Goal: Task Accomplishment & Management: Use online tool/utility

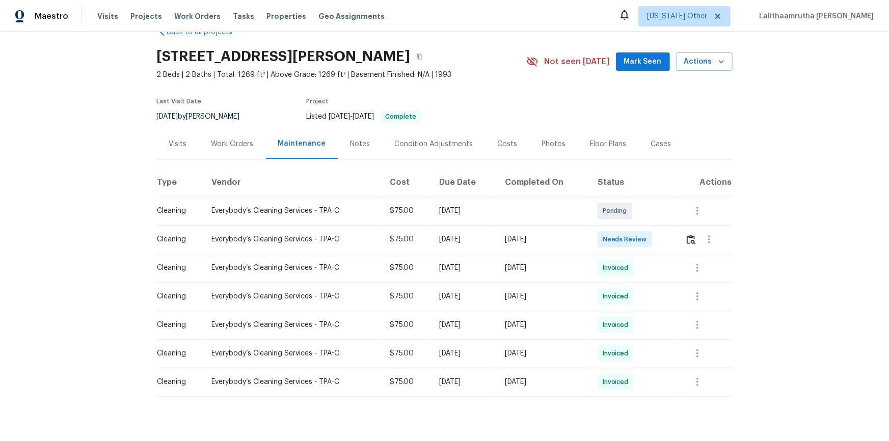
scroll to position [48, 0]
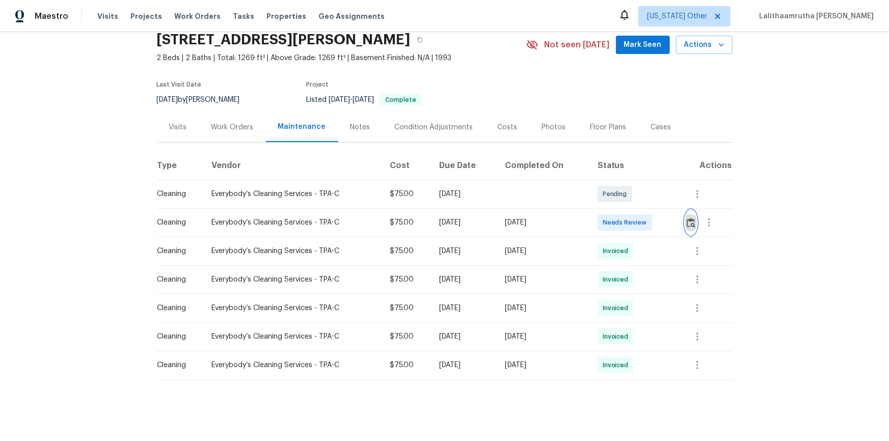
click at [694, 224] on button "button" at bounding box center [691, 222] width 12 height 24
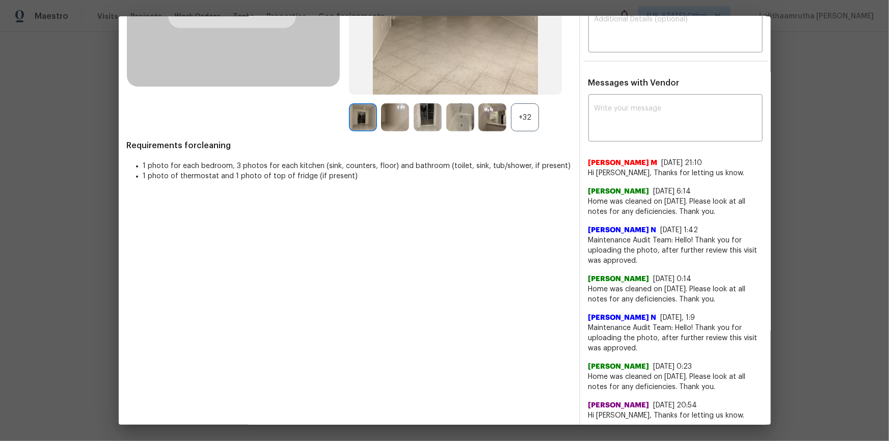
scroll to position [231, 0]
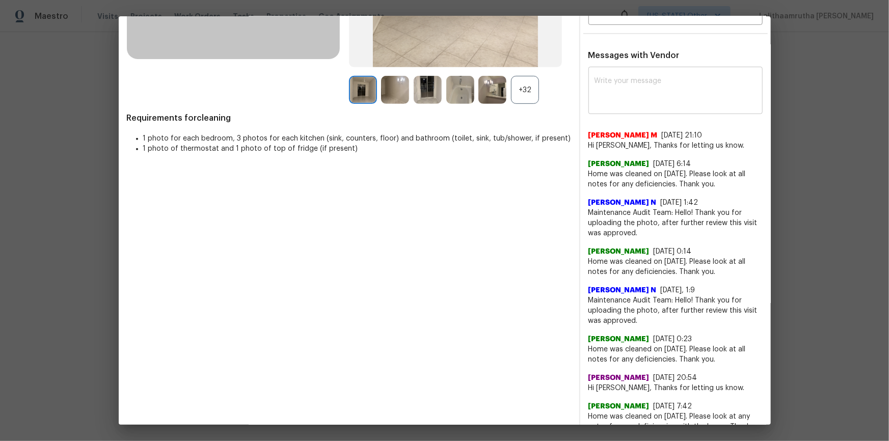
click at [682, 91] on textarea at bounding box center [676, 91] width 162 height 29
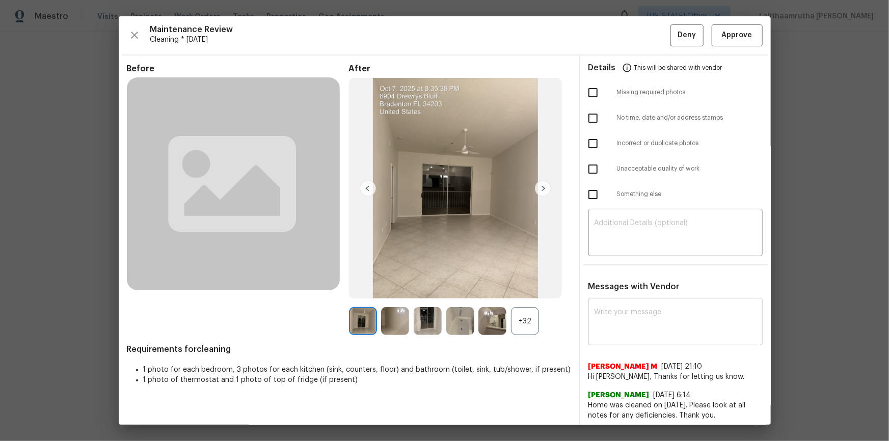
click at [639, 320] on textarea at bounding box center [676, 323] width 162 height 29
click at [633, 319] on textarea at bounding box center [676, 323] width 162 height 29
paste textarea "Maintenance Audit Team: Hello! Unfortunately, this cleaning visit completed on …"
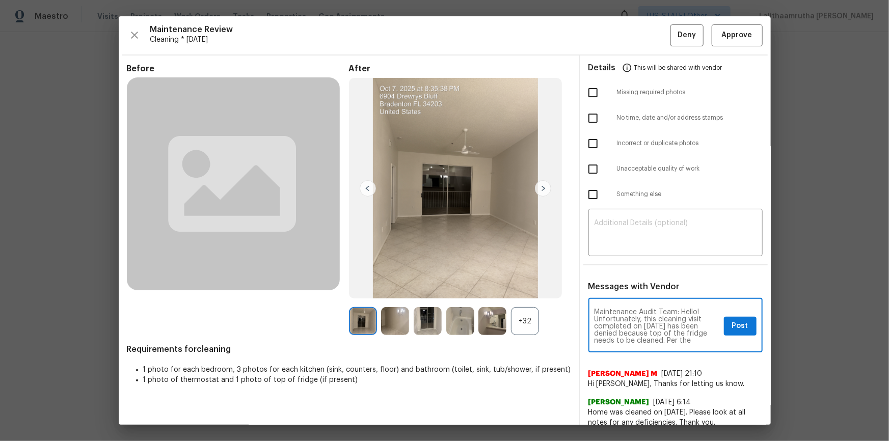
type textarea "Maintenance Audit Team: Hello! Unfortunately, this cleaning visit completed on …"
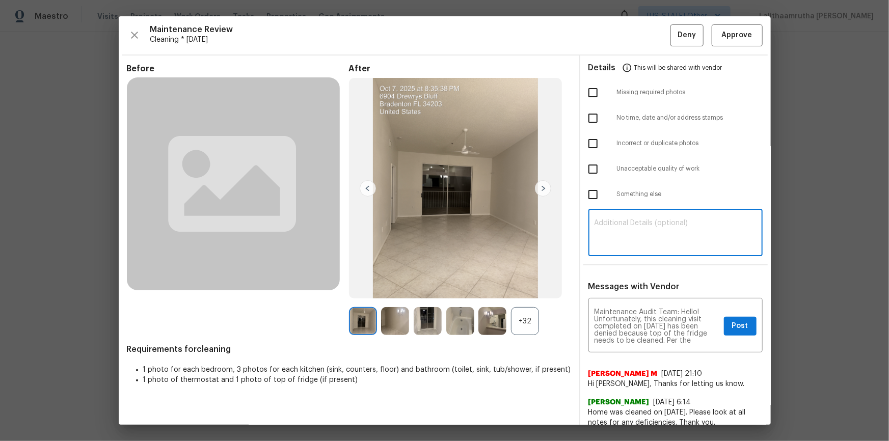
click at [622, 220] on textarea at bounding box center [676, 234] width 162 height 29
paste textarea "Maintenance Audit Team: Hello! Unfortunately, this cleaning visit completed on …"
type textarea "Maintenance Audit Team: Hello! Unfortunately, this cleaning visit completed on …"
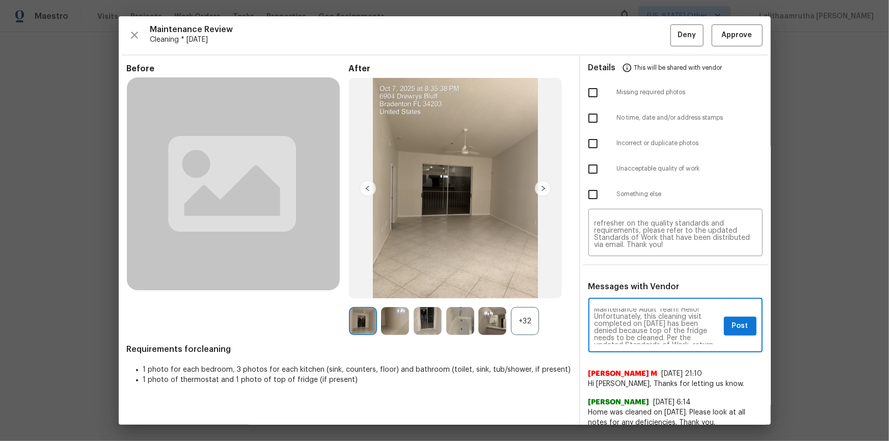
scroll to position [0, 0]
click at [704, 338] on textarea "Maintenance Audit Team: Hello! Unfortunately, this cleaning visit completed on …" at bounding box center [657, 327] width 125 height 36
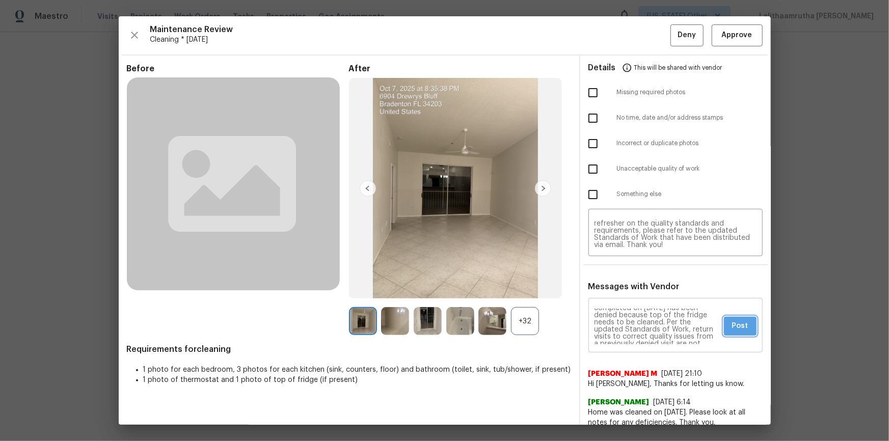
click at [731, 318] on button "Post" at bounding box center [740, 326] width 33 height 19
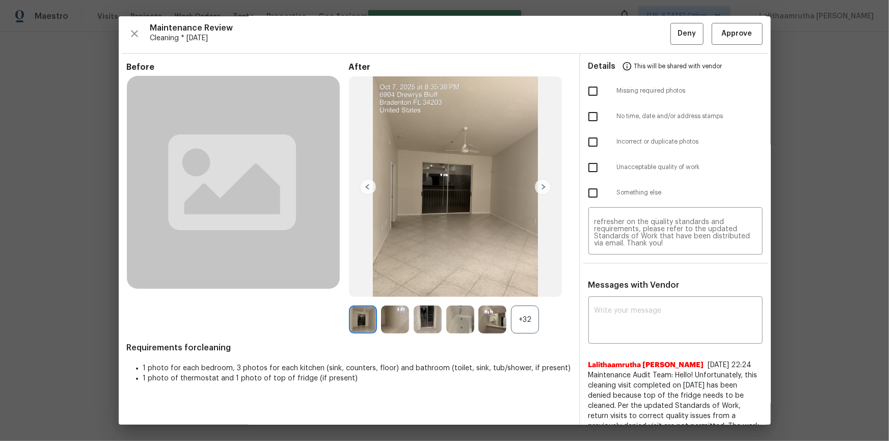
scroll to position [0, 0]
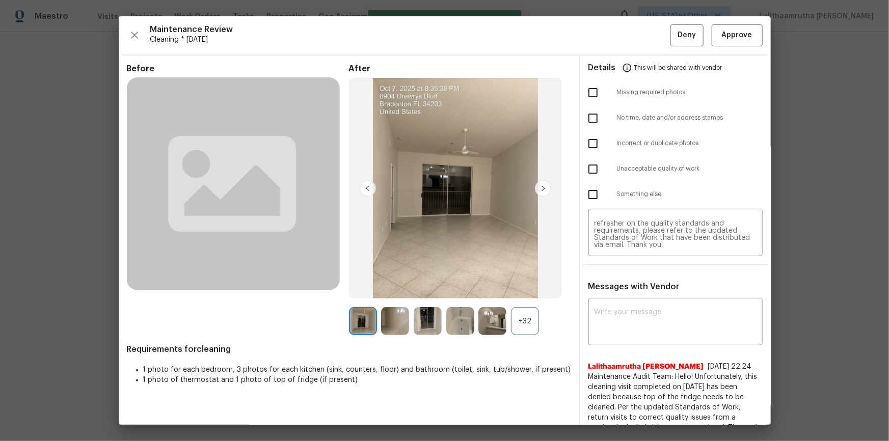
click at [588, 167] on input "checkbox" at bounding box center [592, 168] width 21 height 21
checkbox input "true"
click at [671, 33] on button "Deny" at bounding box center [687, 35] width 33 height 22
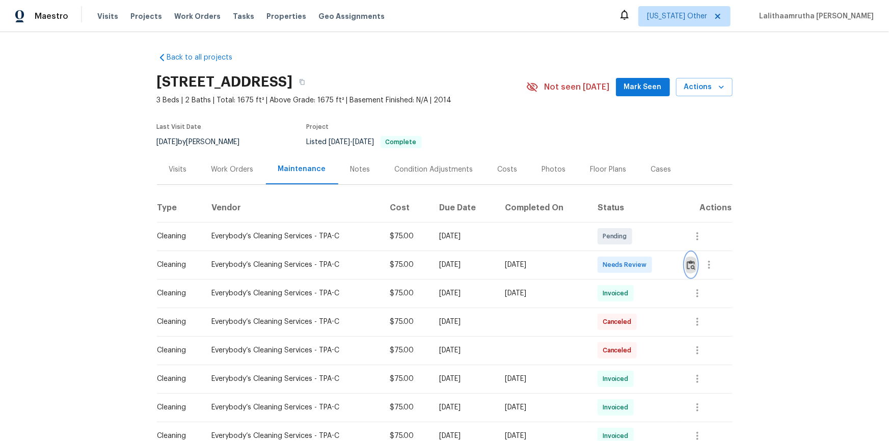
click at [632, 270] on img "button" at bounding box center [691, 265] width 9 height 10
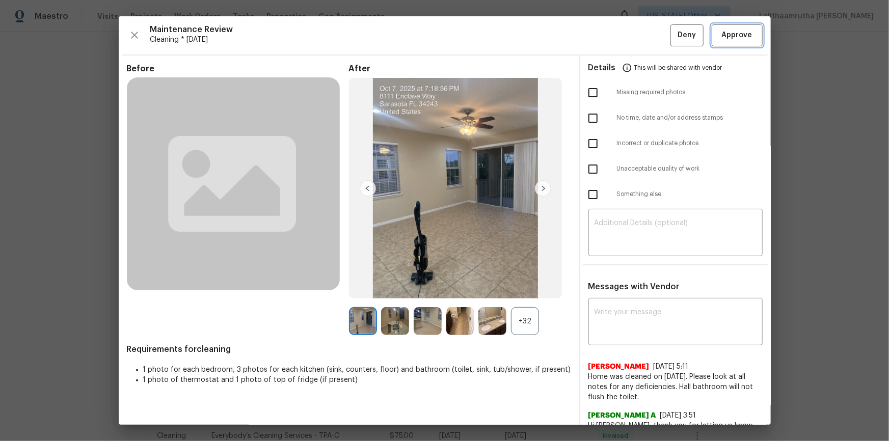
click at [632, 36] on span "Approve" at bounding box center [737, 35] width 31 height 13
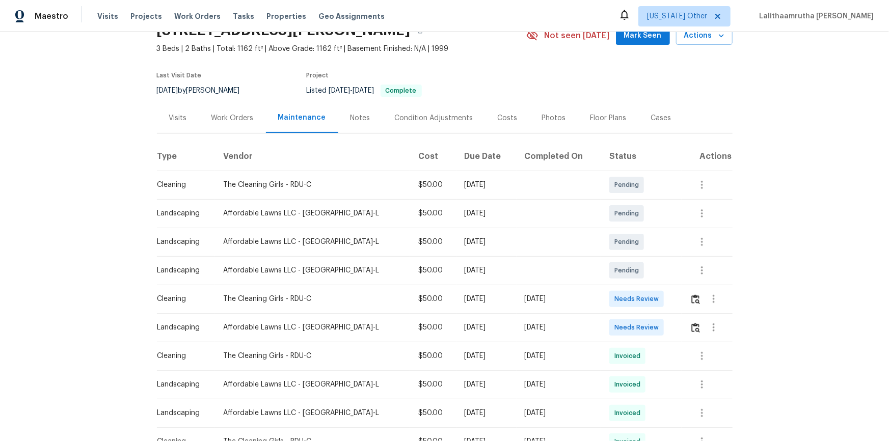
scroll to position [139, 0]
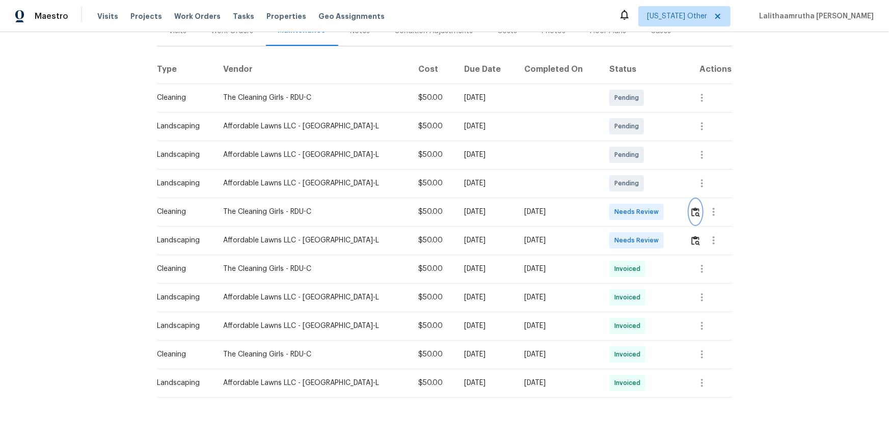
click at [632, 212] on img "button" at bounding box center [695, 212] width 9 height 10
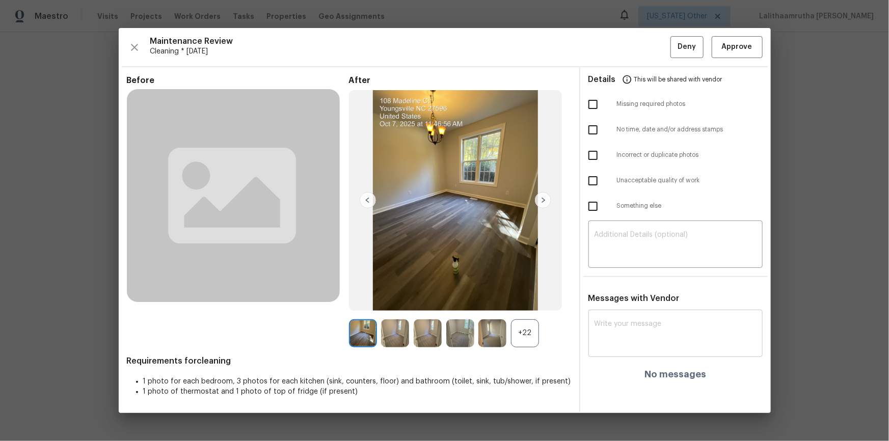
click at [629, 297] on div "x ​" at bounding box center [675, 334] width 174 height 45
paste textarea "Maintenance Audit Team: Hello! After further review, the visit(06/19/2025) has …"
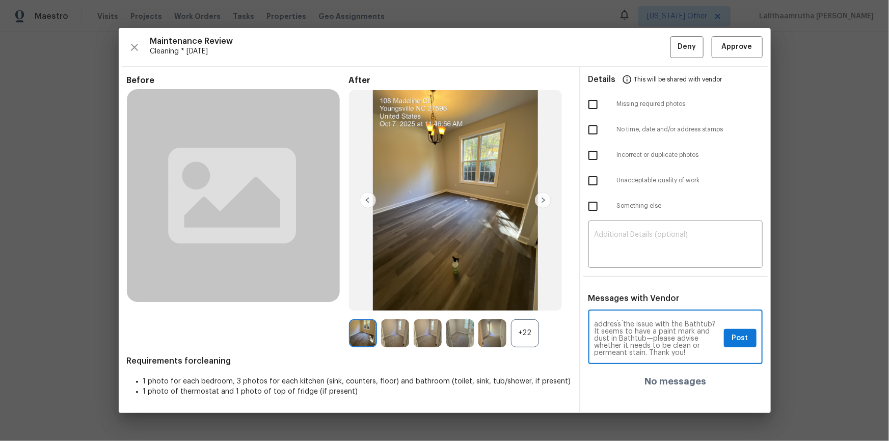
scroll to position [0, 0]
click at [628, 297] on textarea "Maintenance Audit Team: Hello! After further review, the visit(06/19/2025) has …" at bounding box center [657, 338] width 125 height 36
click at [632, 297] on textarea "Maintenance Audit Team: Hello! After further review, the visit(06/19/2025) has …" at bounding box center [657, 338] width 125 height 36
click at [628, 297] on textarea "Maintenance Audit Team: Hello! After further review, the visit(06/19/2025) has …" at bounding box center [657, 338] width 125 height 36
type textarea "Maintenance Audit Team: Hello! After further review, the visit(10/07/2025) has …"
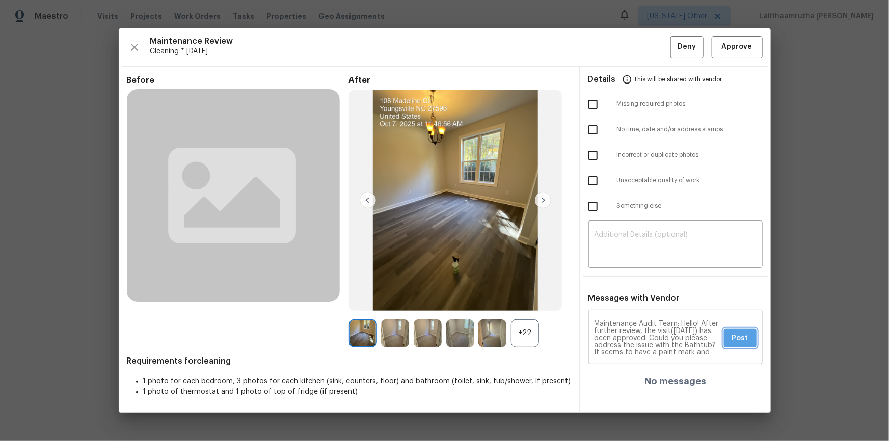
click at [632, 297] on button "Post" at bounding box center [740, 338] width 33 height 19
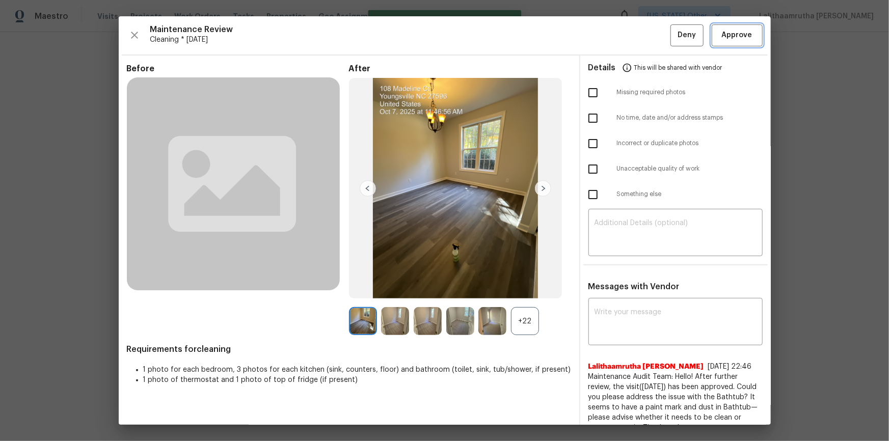
click at [632, 35] on span "Approve" at bounding box center [737, 35] width 31 height 13
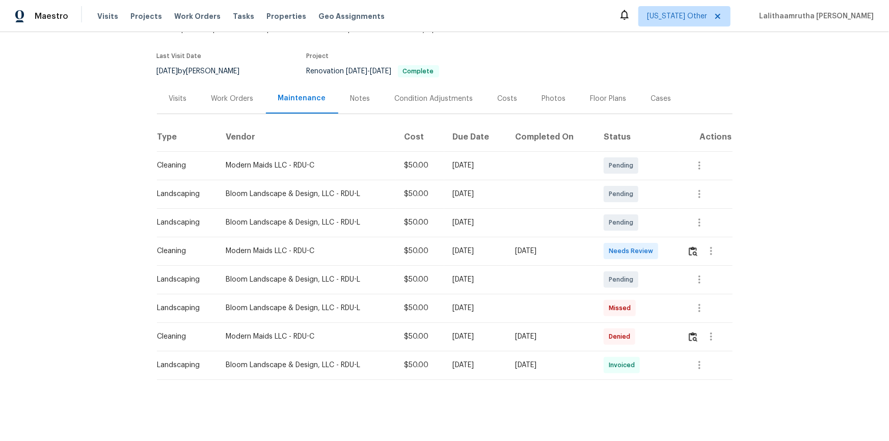
scroll to position [77, 0]
click at [632, 247] on img "button" at bounding box center [693, 252] width 9 height 10
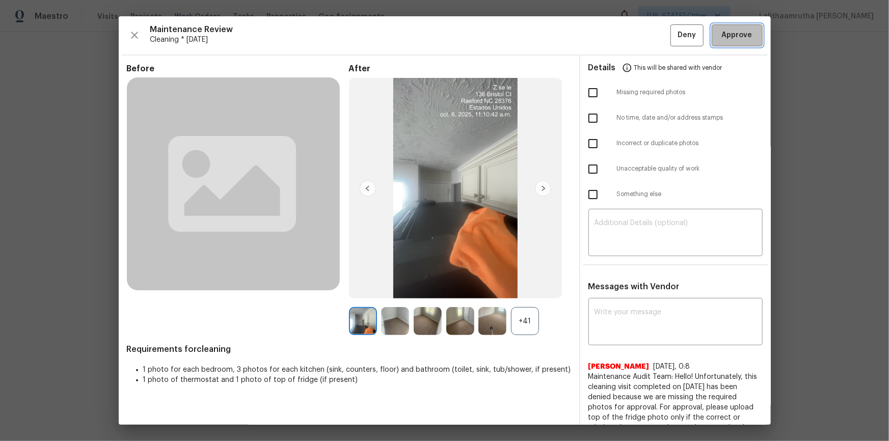
click at [632, 37] on span "Approve" at bounding box center [737, 35] width 31 height 13
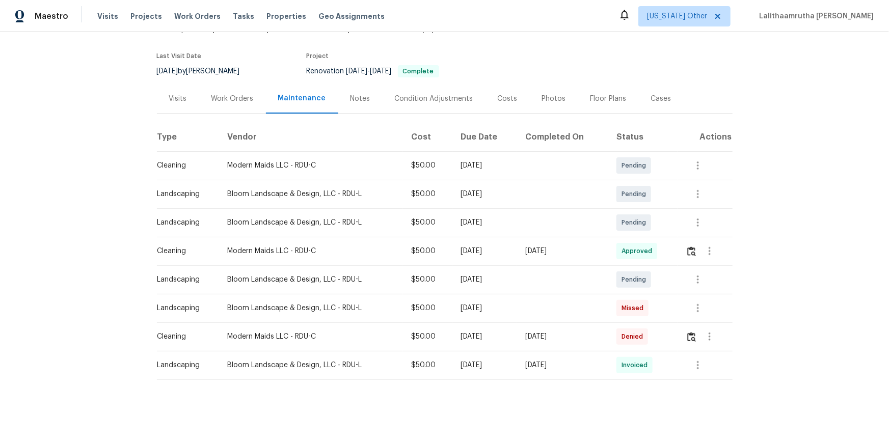
click at [632, 246] on td at bounding box center [705, 251] width 55 height 29
click at [632, 247] on img "button" at bounding box center [691, 252] width 9 height 10
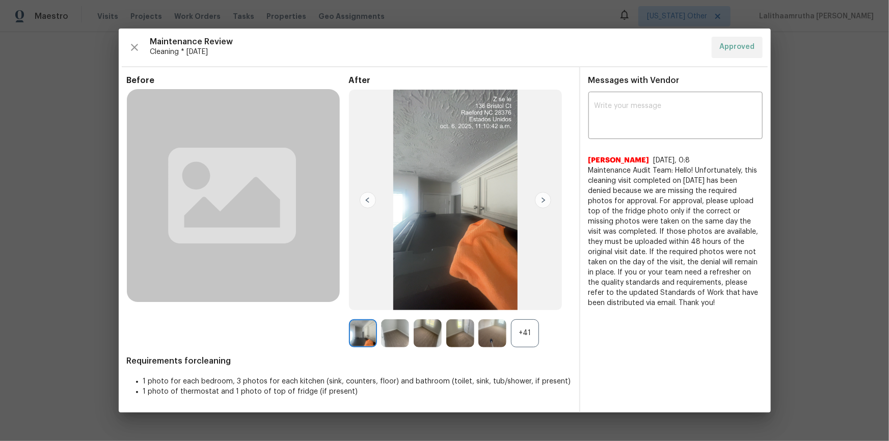
click at [500, 297] on img at bounding box center [492, 333] width 28 height 28
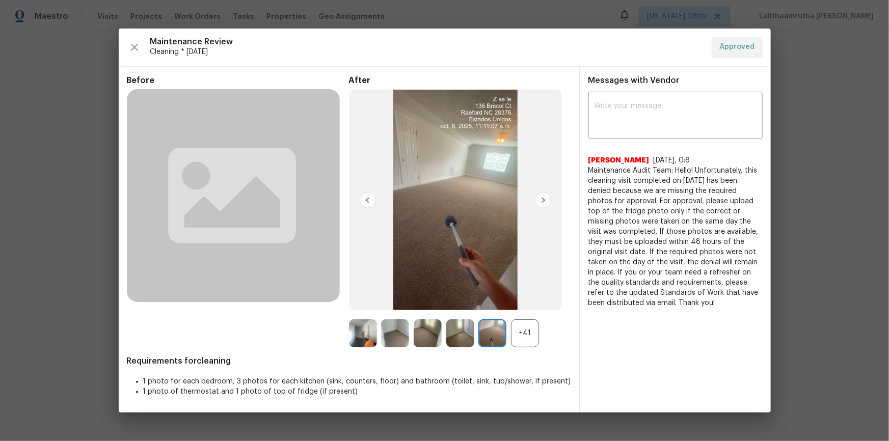
click at [477, 297] on div at bounding box center [462, 333] width 33 height 28
click at [455, 297] on img at bounding box center [460, 333] width 28 height 28
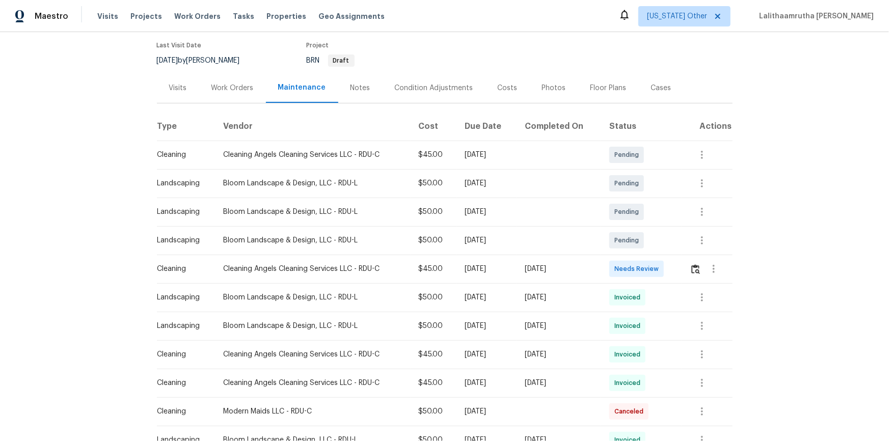
scroll to position [185, 0]
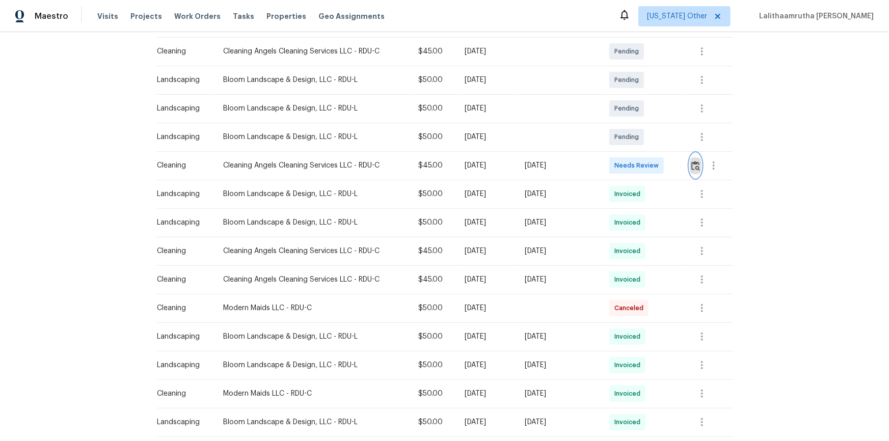
click at [632, 167] on img "button" at bounding box center [695, 166] width 9 height 10
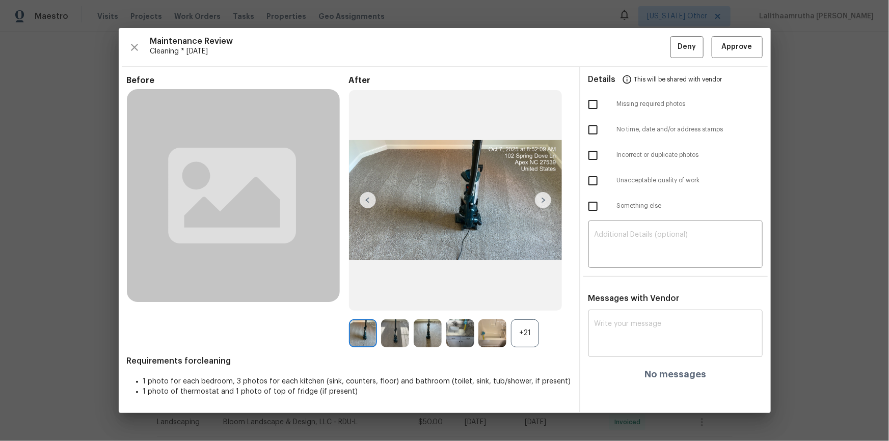
click at [606, 297] on textarea at bounding box center [676, 334] width 162 height 29
paste textarea "Maintenance Audit Team: Hello! Unfortunately, this cleaning visit completed on …"
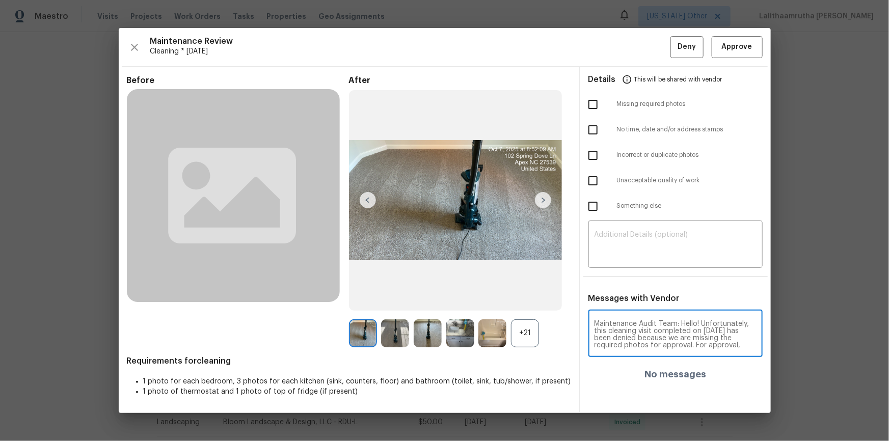
scroll to position [107, 0]
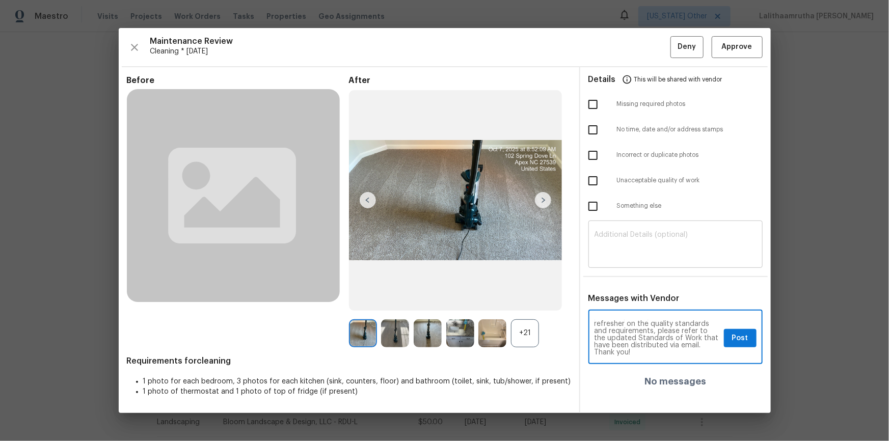
type textarea "Maintenance Audit Team: Hello! Unfortunately, this cleaning visit completed on …"
click at [632, 238] on textarea at bounding box center [676, 245] width 162 height 29
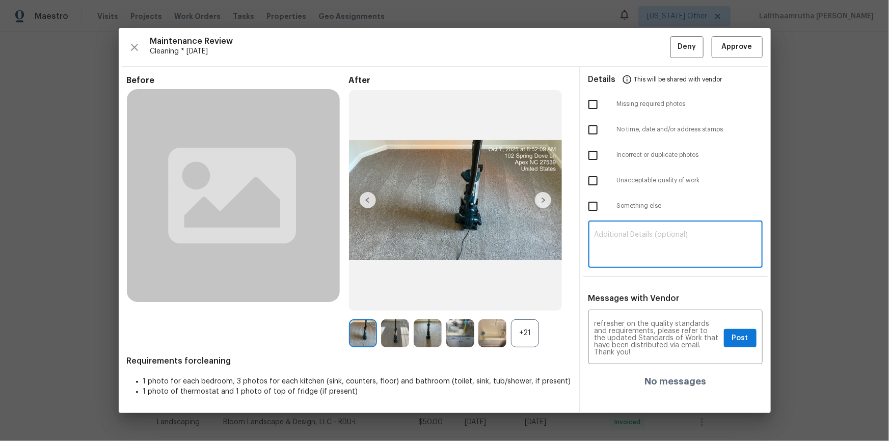
paste textarea "Maintenance Audit Team: Hello! Unfortunately, this cleaning visit completed on …"
type textarea "Maintenance Audit Team: Hello! Unfortunately, this cleaning visit completed on …"
click at [587, 104] on input "checkbox" at bounding box center [592, 104] width 21 height 21
checkbox input "true"
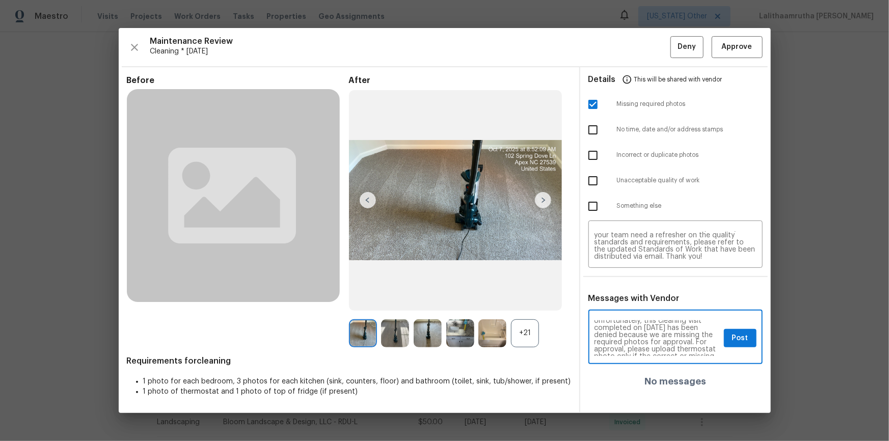
scroll to position [18, 0]
click at [632, 297] on button "Post" at bounding box center [740, 338] width 33 height 19
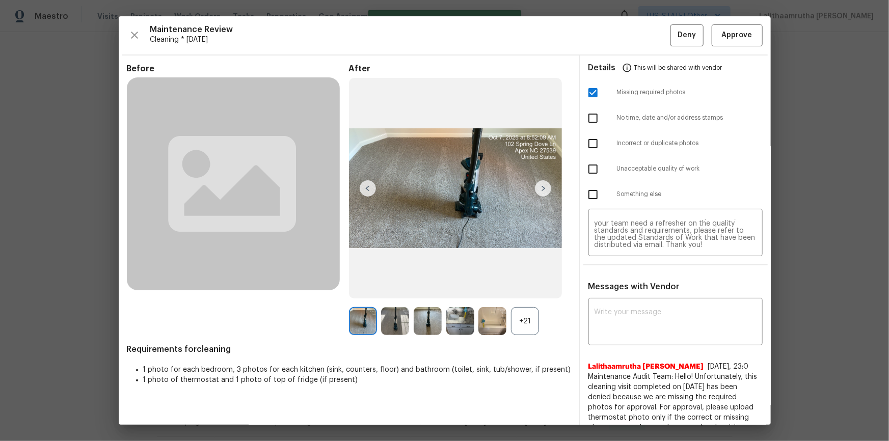
scroll to position [0, 0]
click at [632, 31] on span "Deny" at bounding box center [687, 35] width 18 height 13
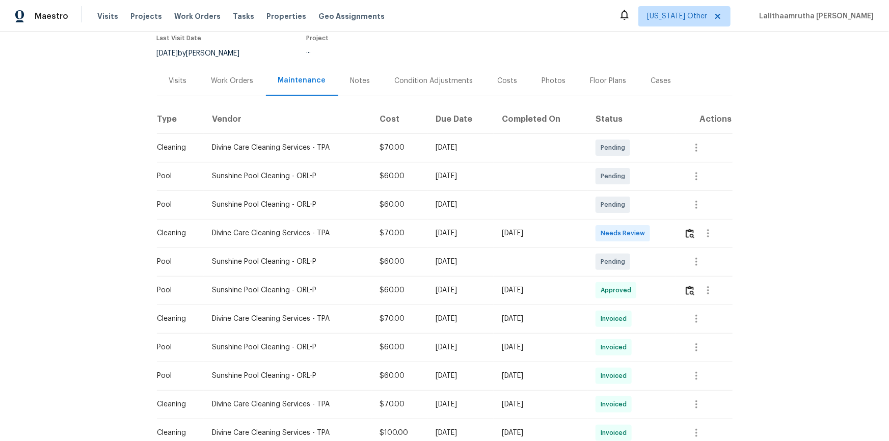
scroll to position [92, 0]
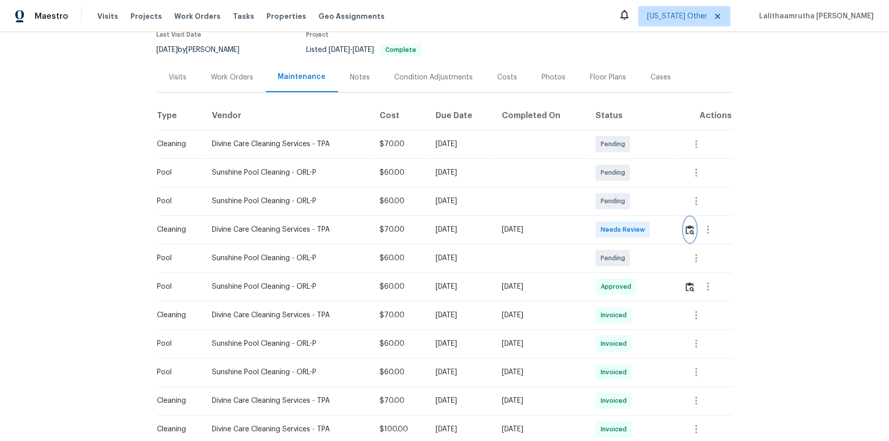
click at [632, 226] on img "button" at bounding box center [690, 230] width 9 height 10
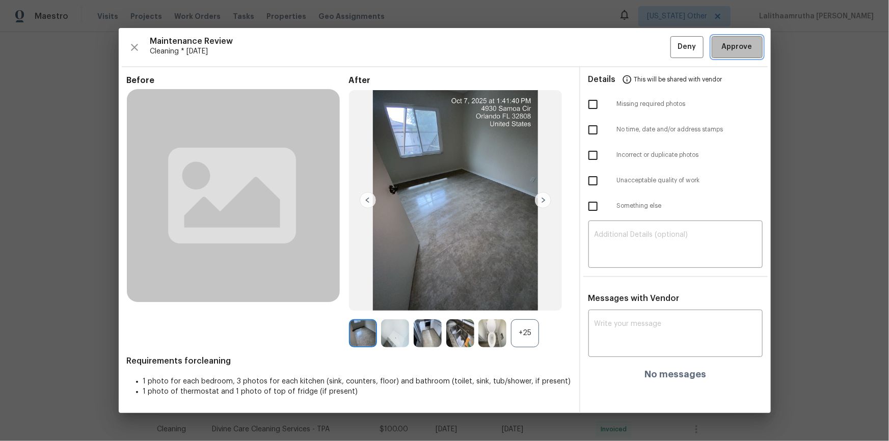
click at [632, 39] on button "Approve" at bounding box center [737, 47] width 51 height 22
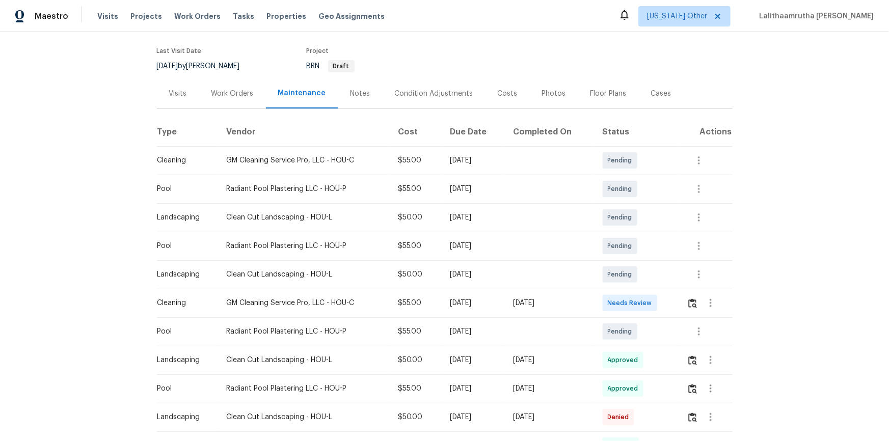
scroll to position [139, 0]
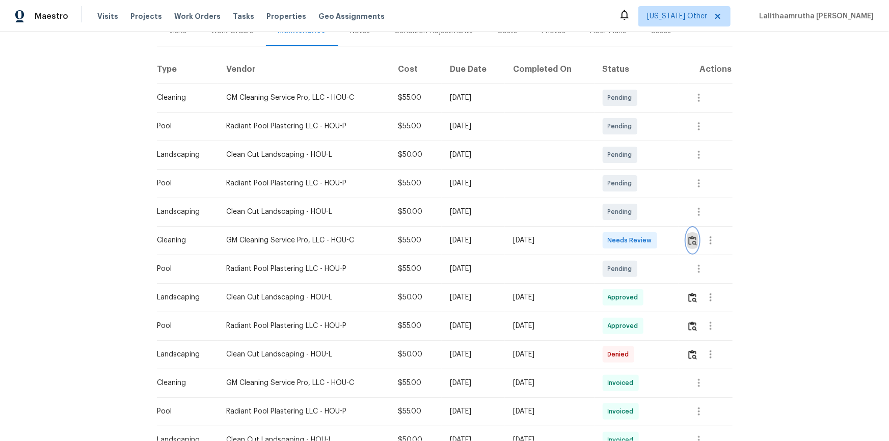
click at [632, 237] on img "button" at bounding box center [692, 241] width 9 height 10
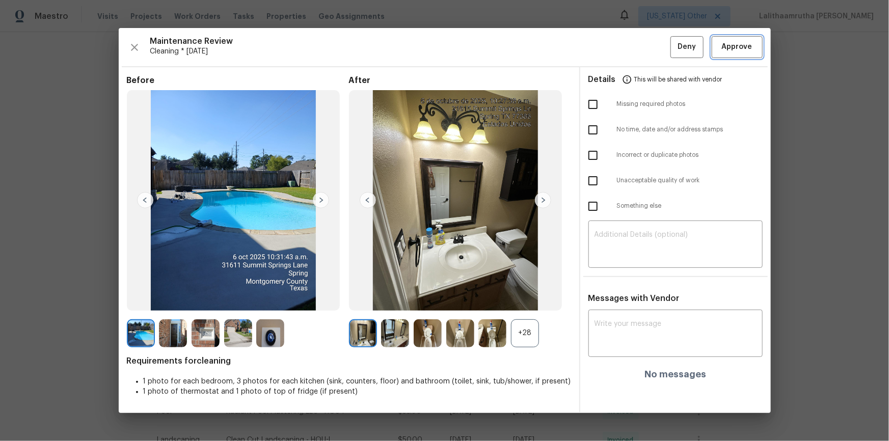
click at [632, 45] on span "Approve" at bounding box center [737, 47] width 31 height 13
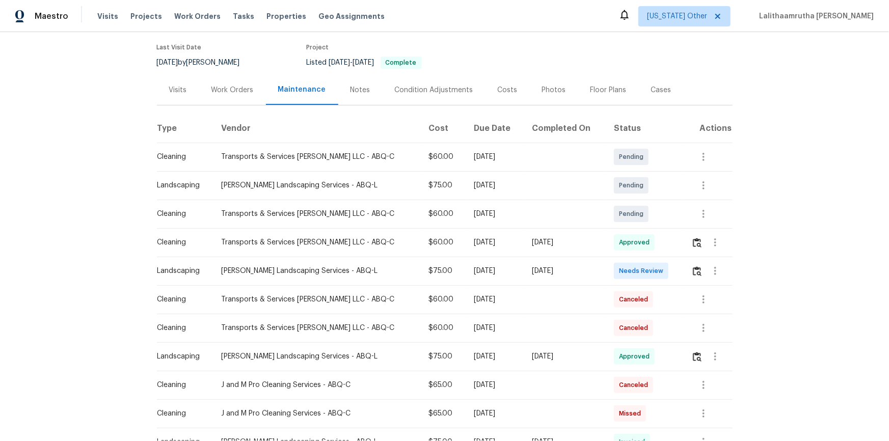
scroll to position [139, 0]
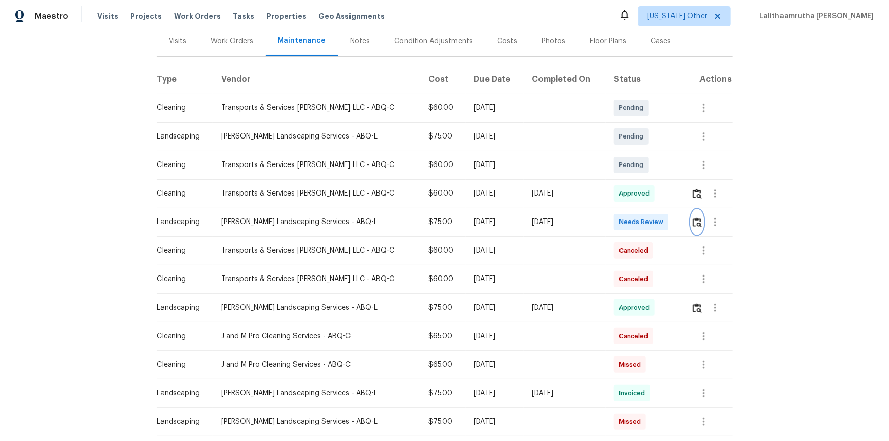
click at [632, 223] on button "button" at bounding box center [697, 222] width 12 height 24
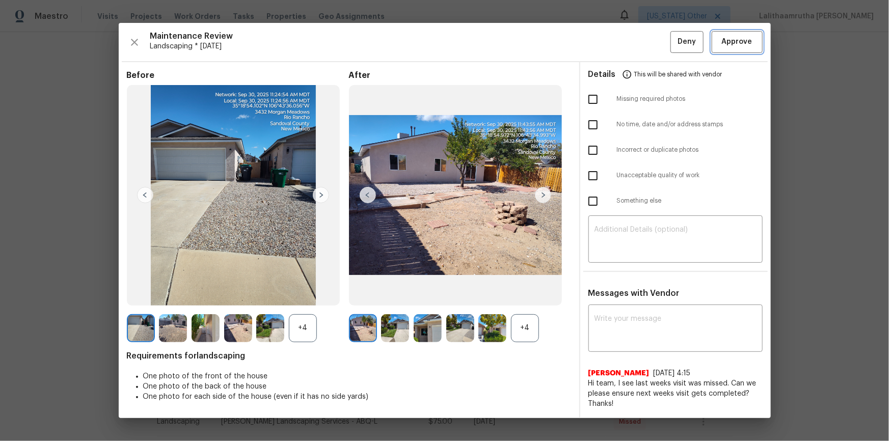
click at [632, 41] on span "Approve" at bounding box center [737, 42] width 31 height 13
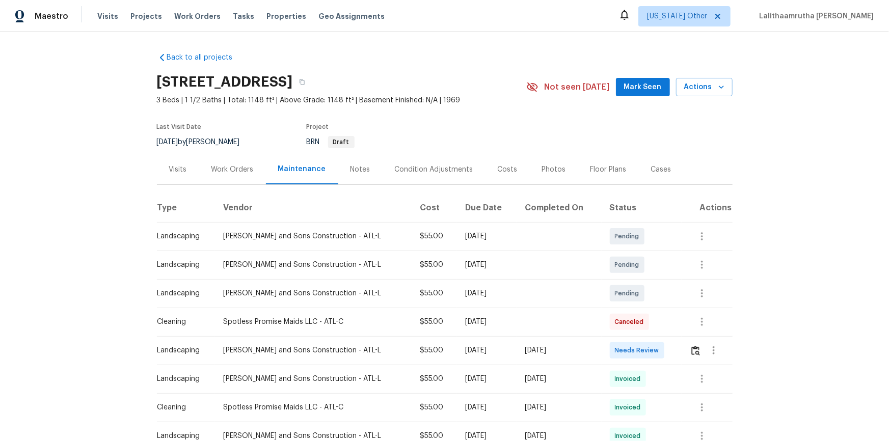
scroll to position [77, 0]
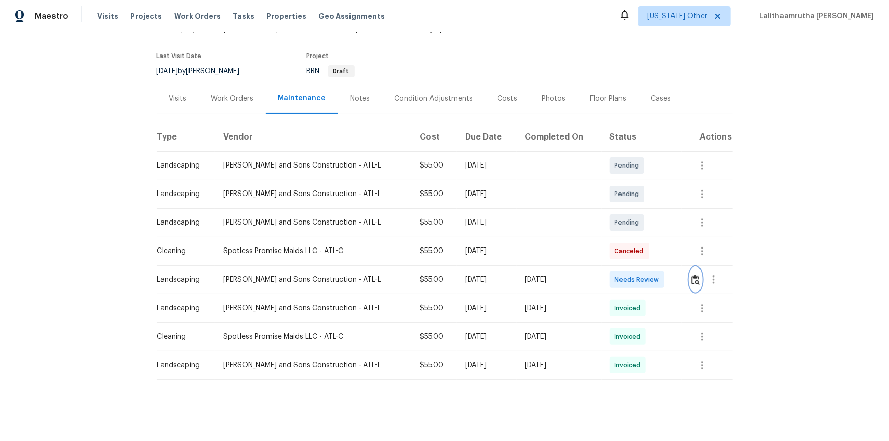
click at [615, 232] on button "button" at bounding box center [696, 279] width 12 height 24
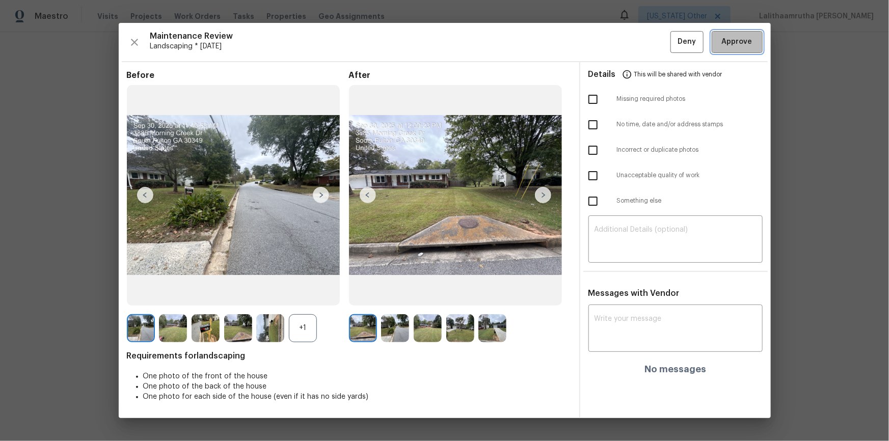
click at [615, 38] on button "Approve" at bounding box center [737, 42] width 51 height 22
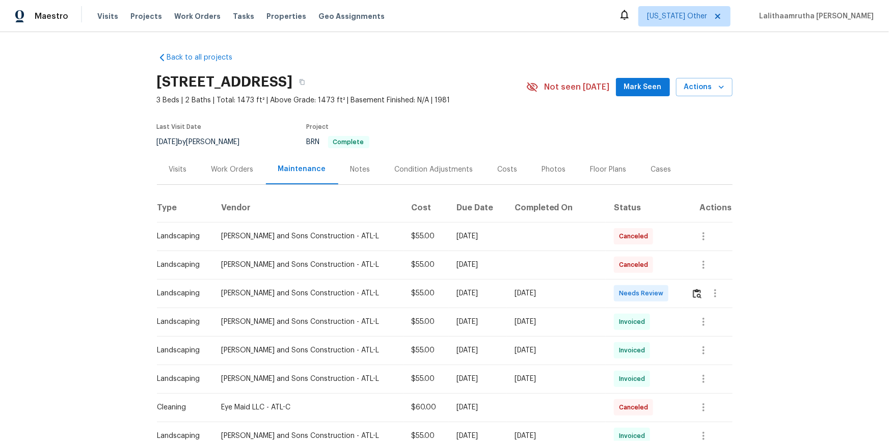
scroll to position [92, 0]
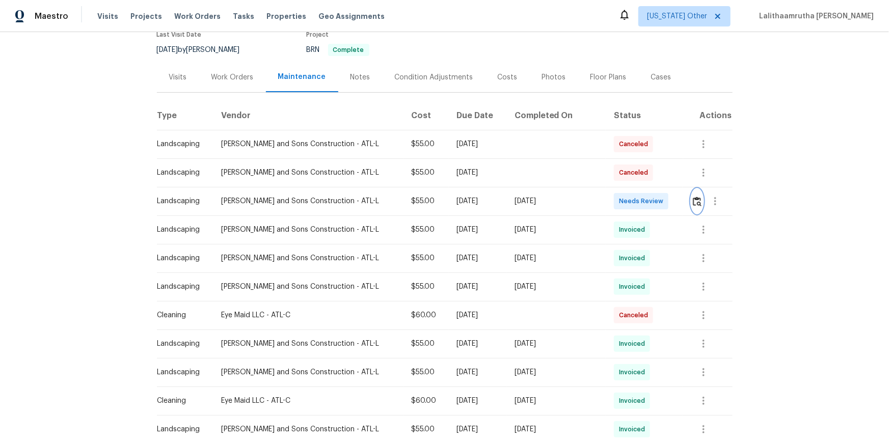
click at [632, 199] on button "button" at bounding box center [697, 201] width 12 height 24
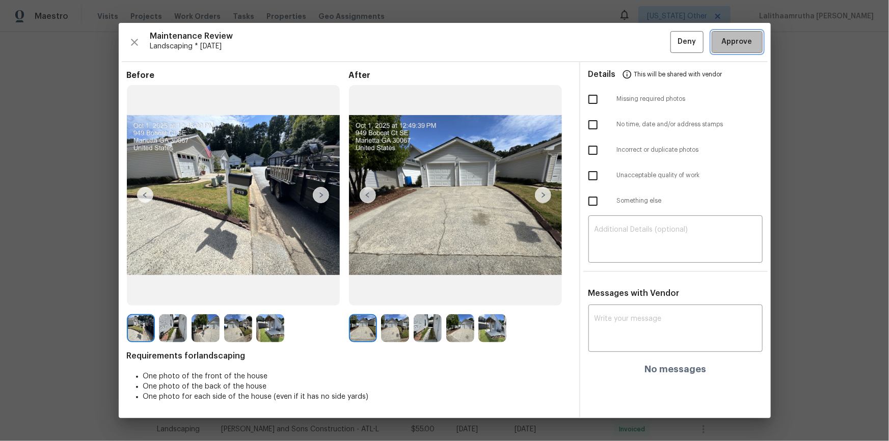
click at [632, 45] on span "Approve" at bounding box center [737, 42] width 31 height 13
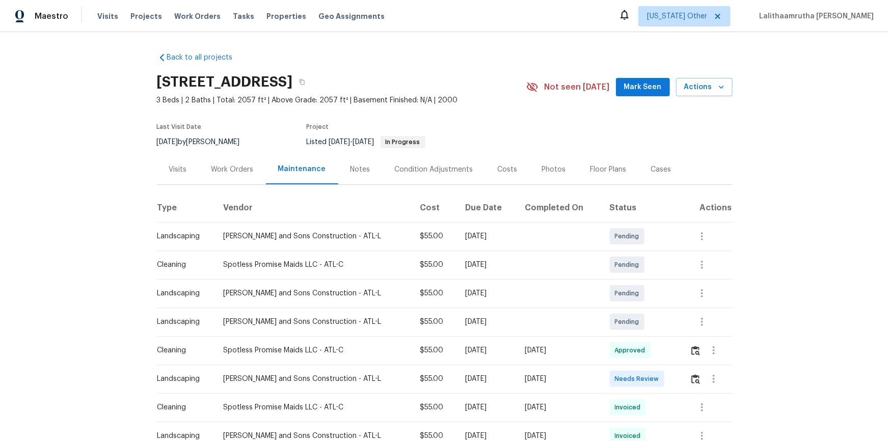
scroll to position [92, 0]
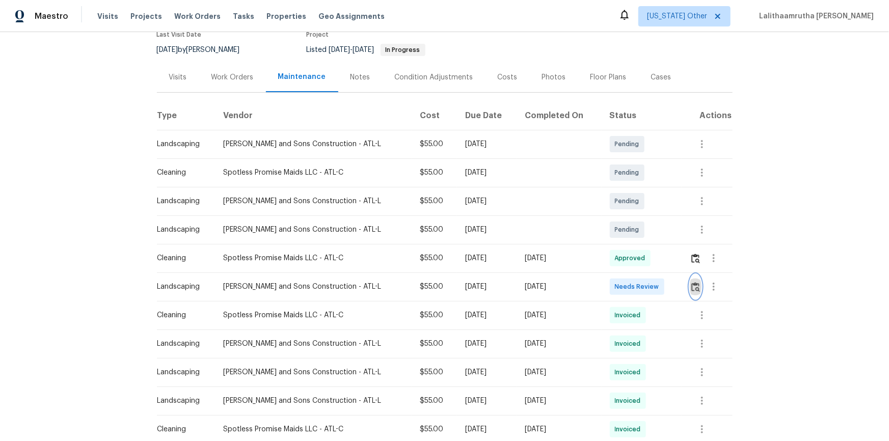
click at [632, 291] on button "button" at bounding box center [696, 287] width 12 height 24
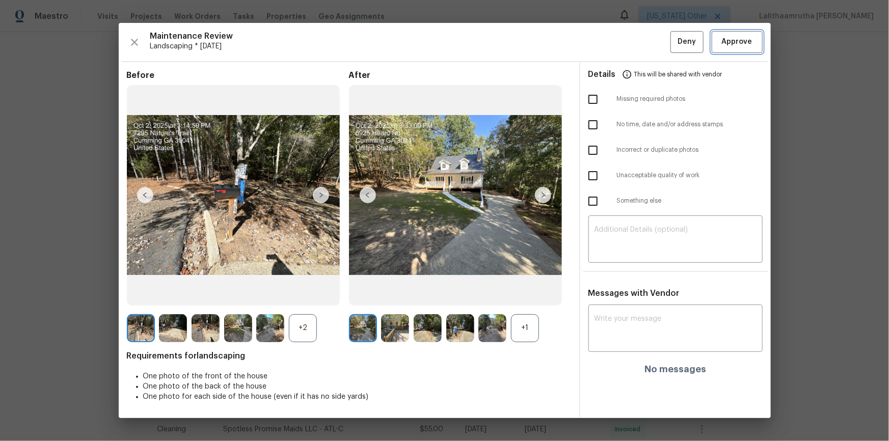
click at [632, 46] on span "Approve" at bounding box center [737, 42] width 31 height 13
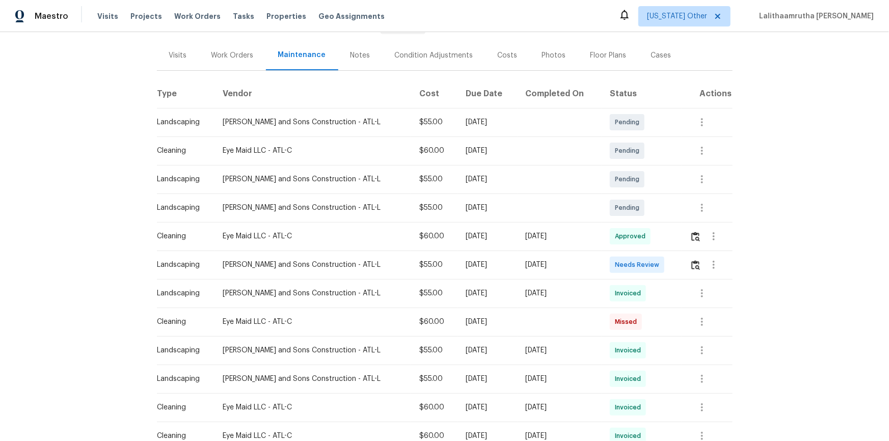
scroll to position [185, 0]
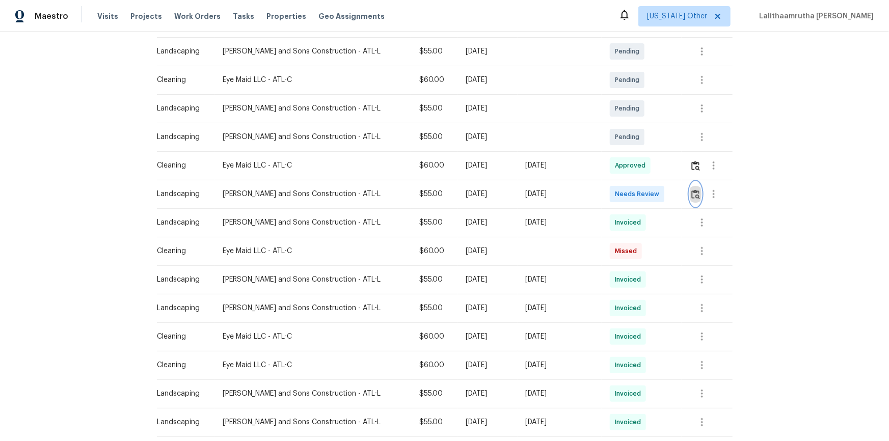
click at [632, 196] on img "button" at bounding box center [695, 195] width 9 height 10
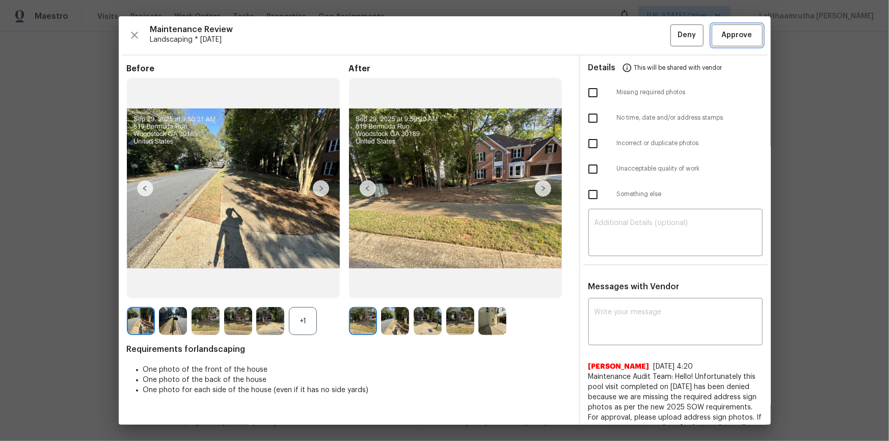
click at [632, 42] on button "Approve" at bounding box center [737, 35] width 51 height 22
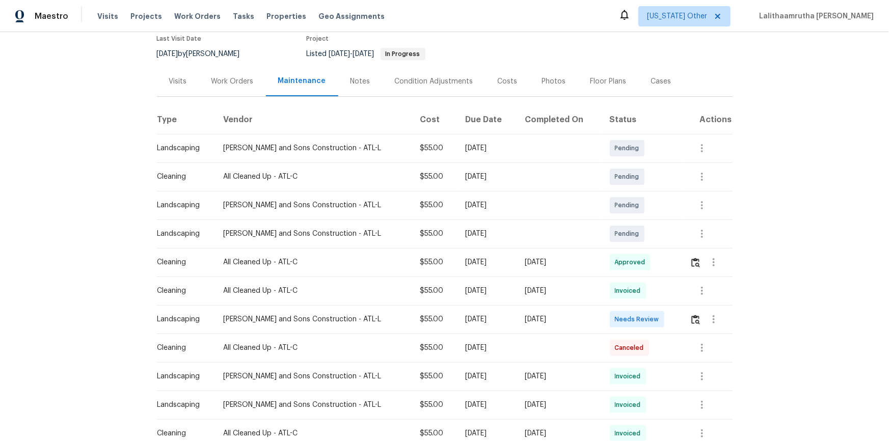
scroll to position [139, 0]
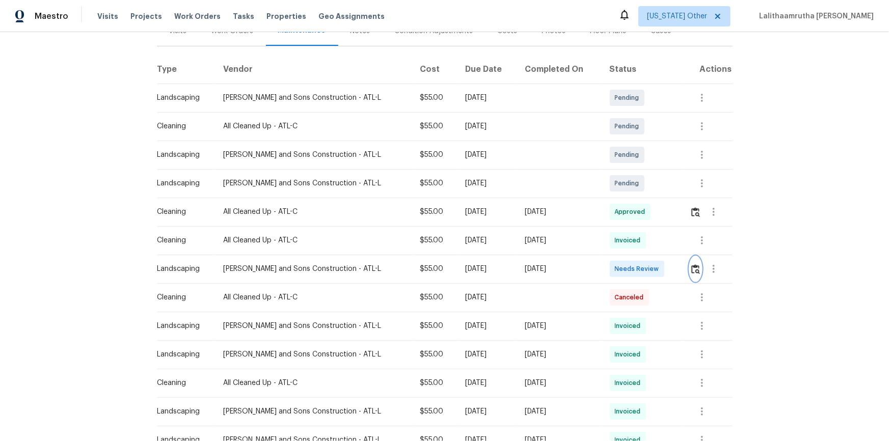
click at [632, 269] on button "button" at bounding box center [696, 269] width 12 height 24
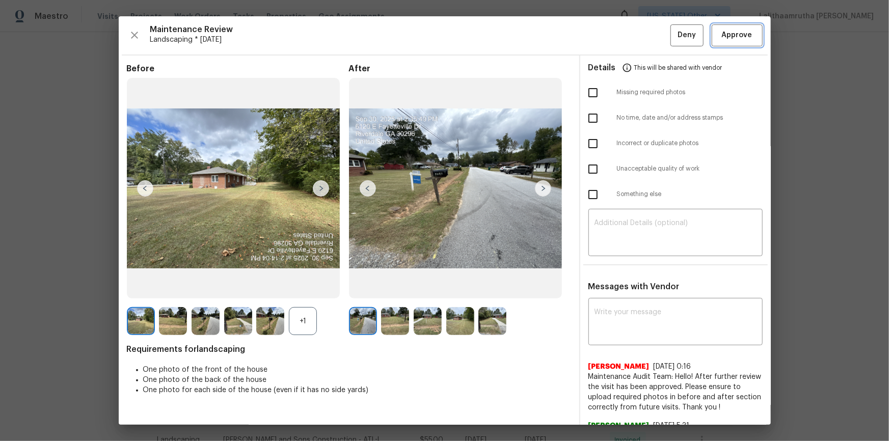
click at [632, 41] on button "Approve" at bounding box center [737, 35] width 51 height 22
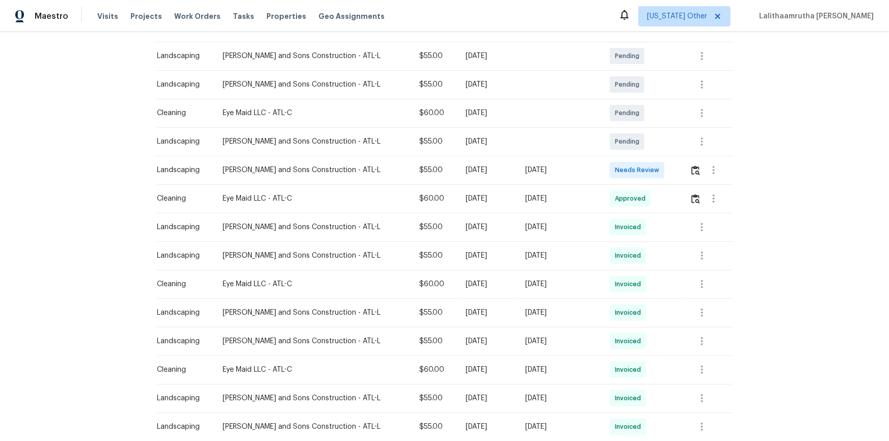
scroll to position [185, 0]
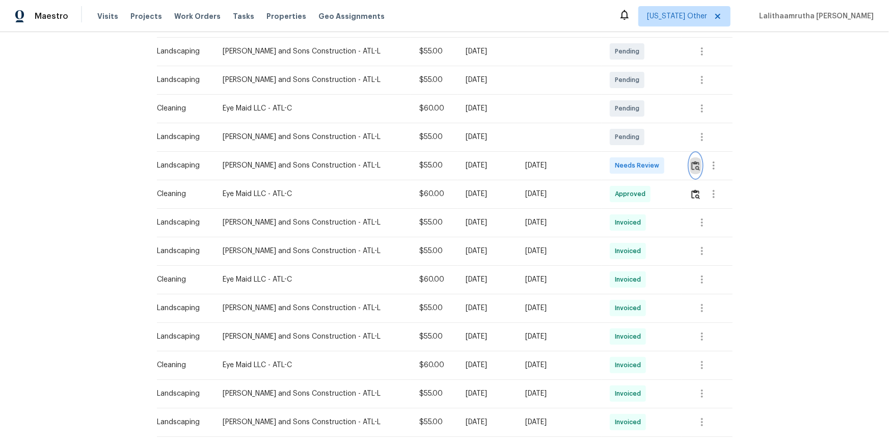
click at [632, 165] on img "button" at bounding box center [695, 166] width 9 height 10
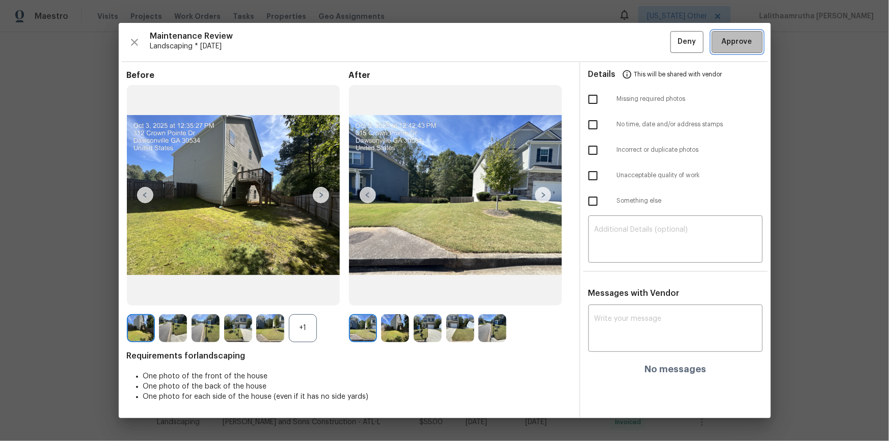
click at [632, 40] on span "Approve" at bounding box center [737, 42] width 31 height 13
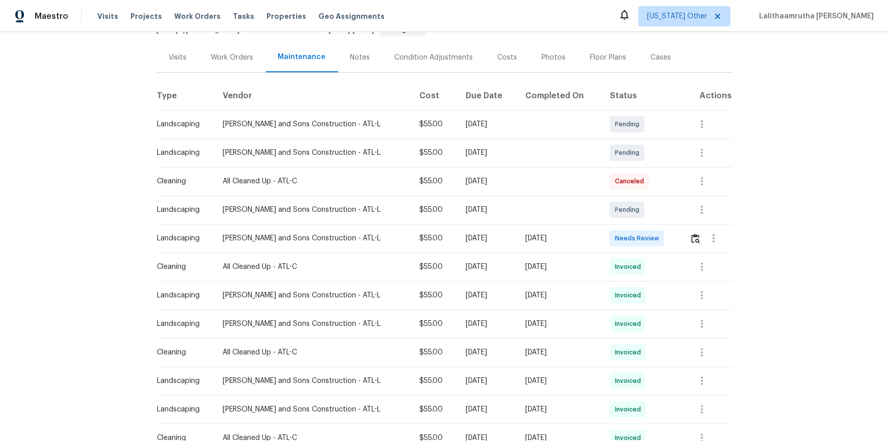
scroll to position [139, 0]
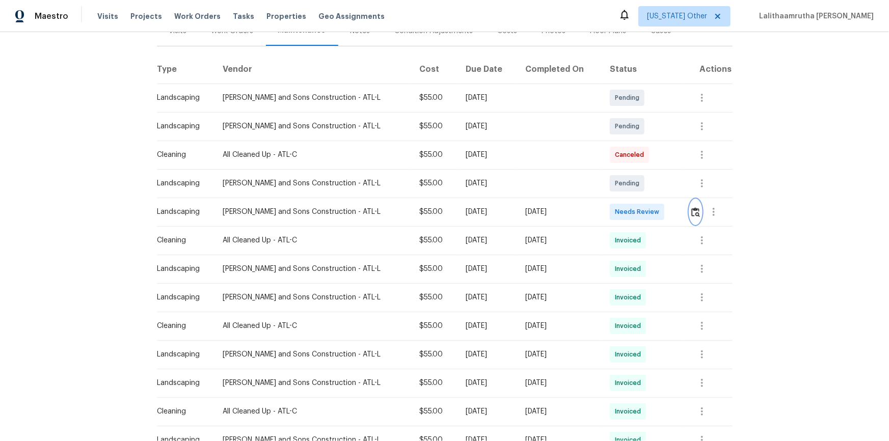
click at [632, 210] on img "button" at bounding box center [695, 212] width 9 height 10
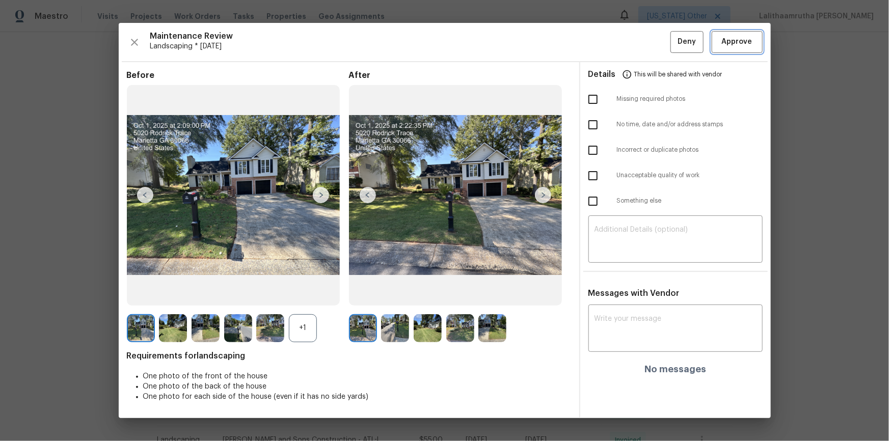
click at [632, 44] on span "Approve" at bounding box center [737, 42] width 35 height 13
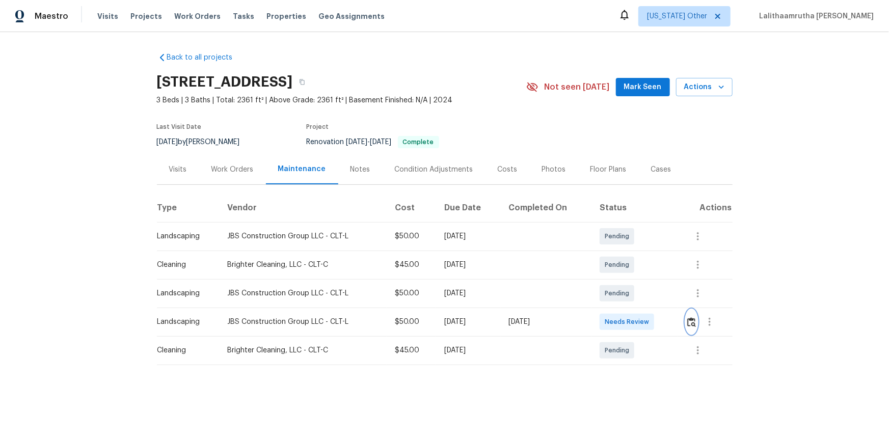
click at [632, 297] on img "button" at bounding box center [691, 322] width 9 height 10
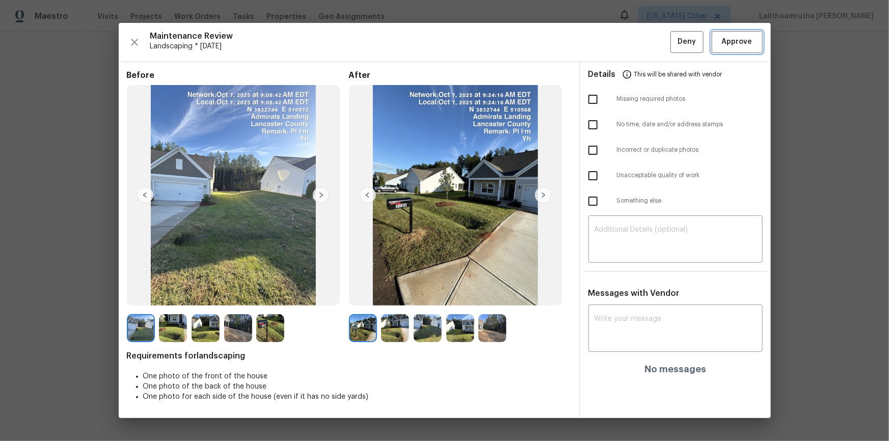
click at [632, 33] on button "Approve" at bounding box center [737, 42] width 51 height 22
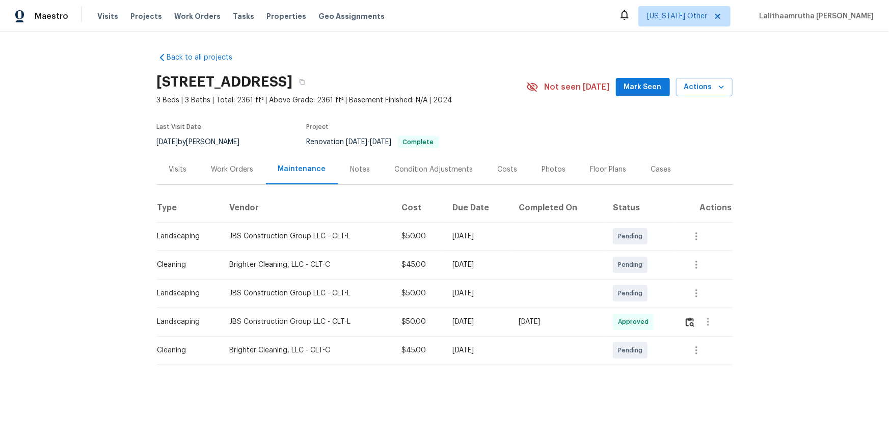
click at [632, 2] on div "Maestro Visits Projects Work Orders Tasks Properties Geo Assignments Alabama Ot…" at bounding box center [444, 16] width 889 height 32
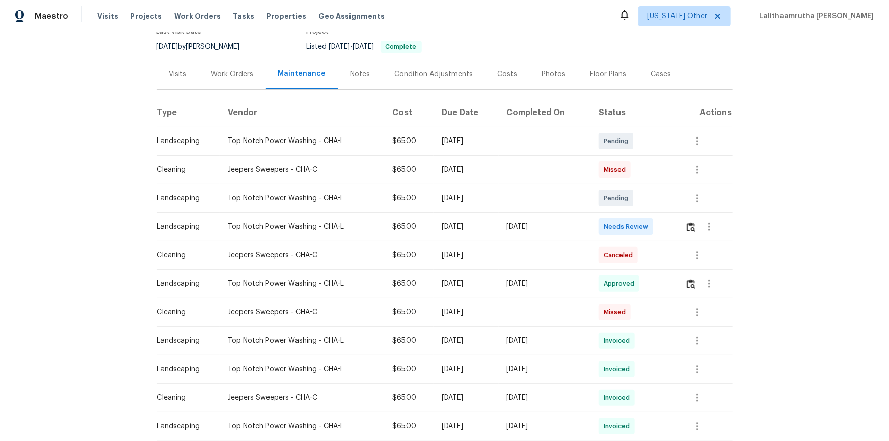
scroll to position [92, 0]
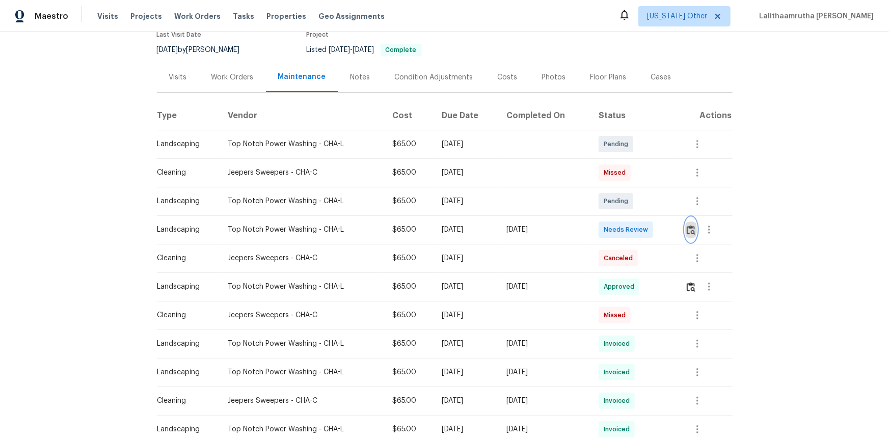
click at [632, 229] on img "button" at bounding box center [691, 230] width 9 height 10
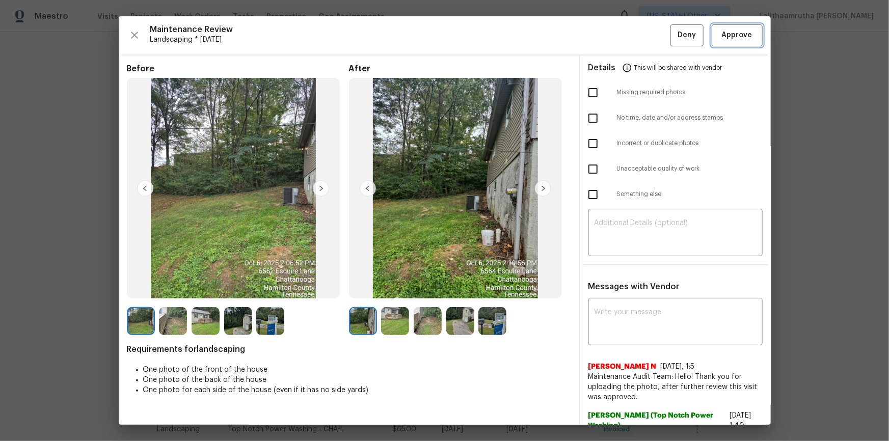
click at [632, 28] on button "Approve" at bounding box center [737, 35] width 51 height 22
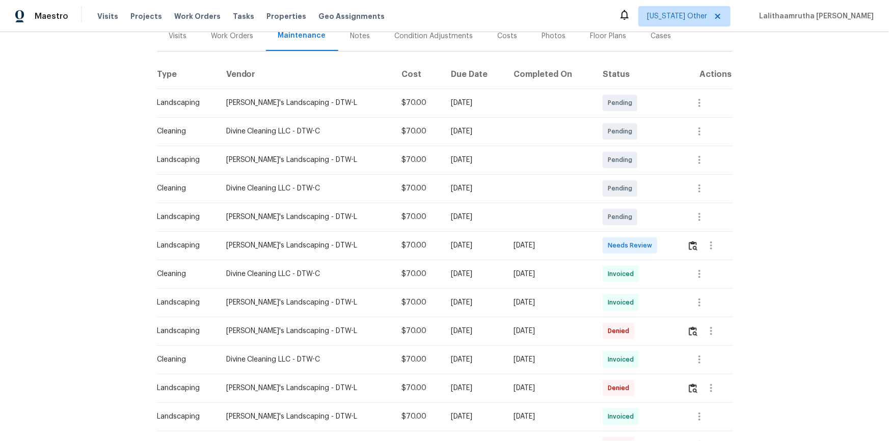
scroll to position [231, 0]
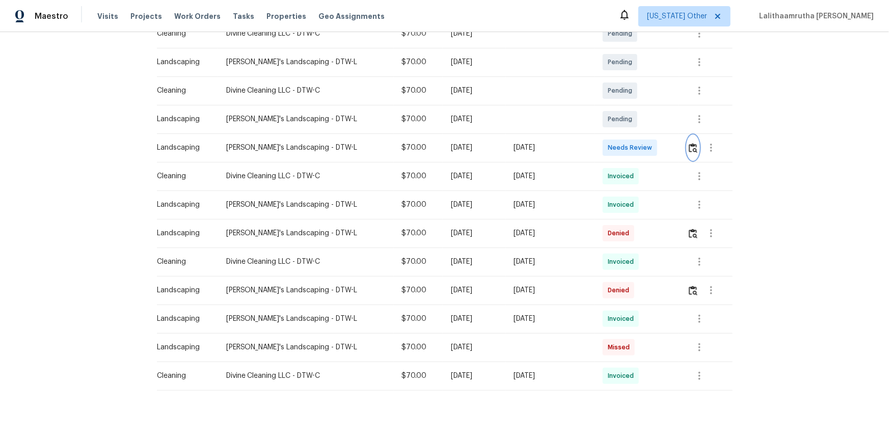
click at [632, 143] on img "button" at bounding box center [693, 148] width 9 height 10
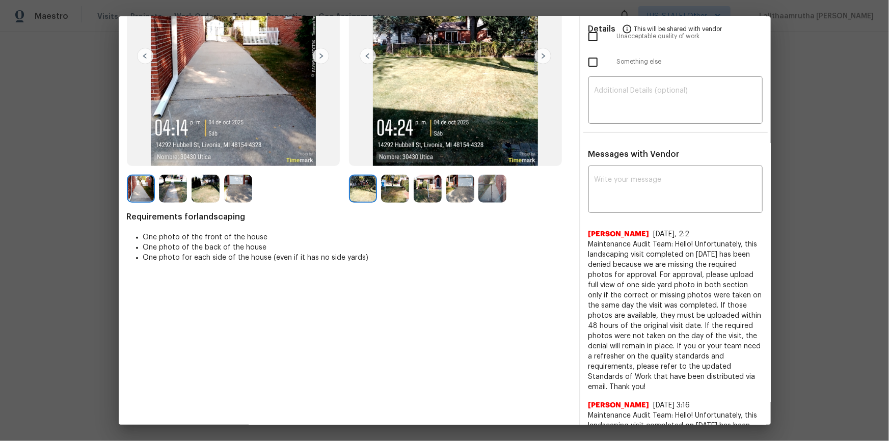
scroll to position [0, 0]
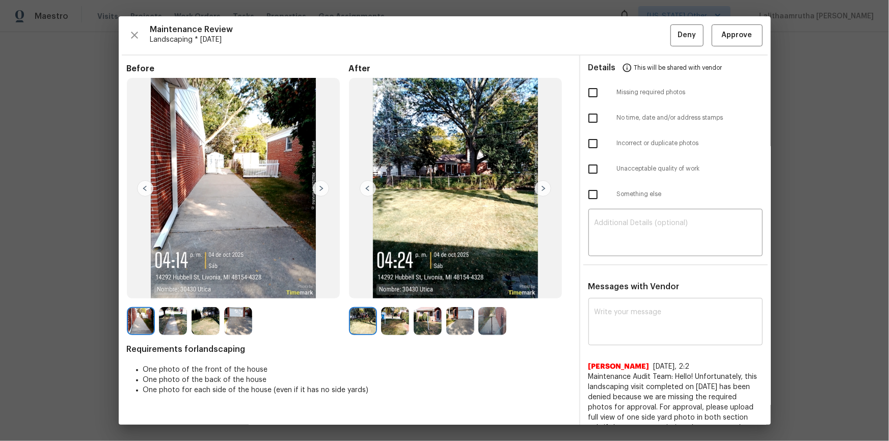
click at [632, 297] on div "x ​" at bounding box center [675, 323] width 174 height 45
paste textarea "Maintenance Audit Team: Hello! Unfortunately, this landscaping visit completed …"
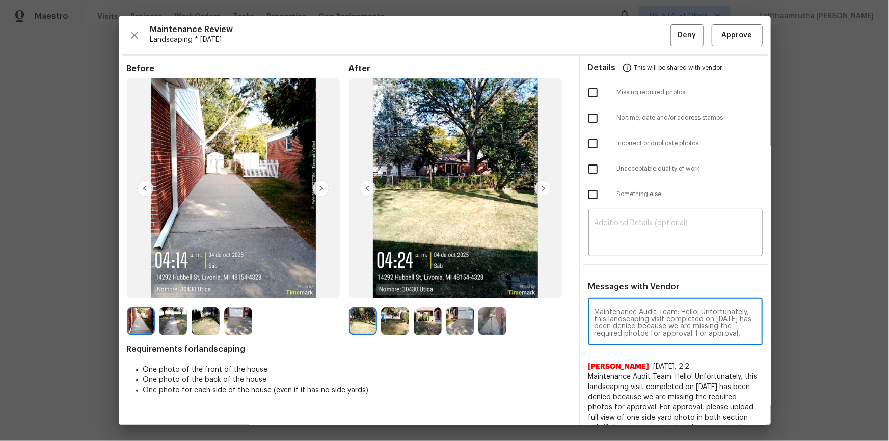
scroll to position [121, 0]
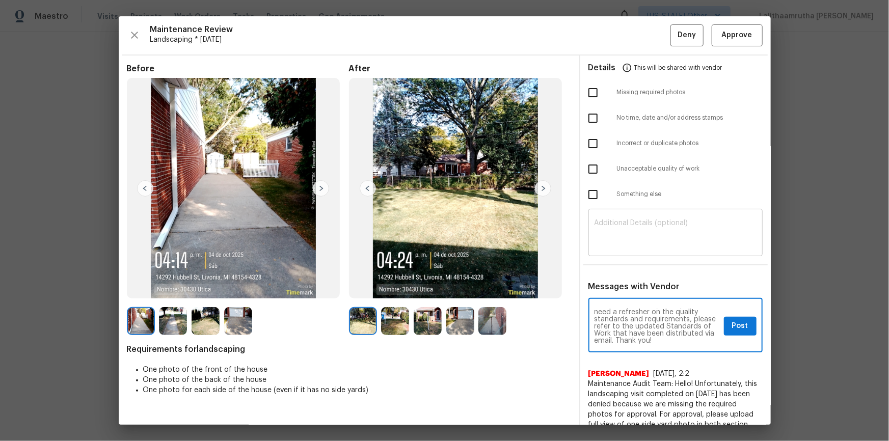
type textarea "Maintenance Audit Team: Hello! Unfortunately, this landscaping visit completed …"
click at [632, 229] on textarea at bounding box center [676, 234] width 162 height 29
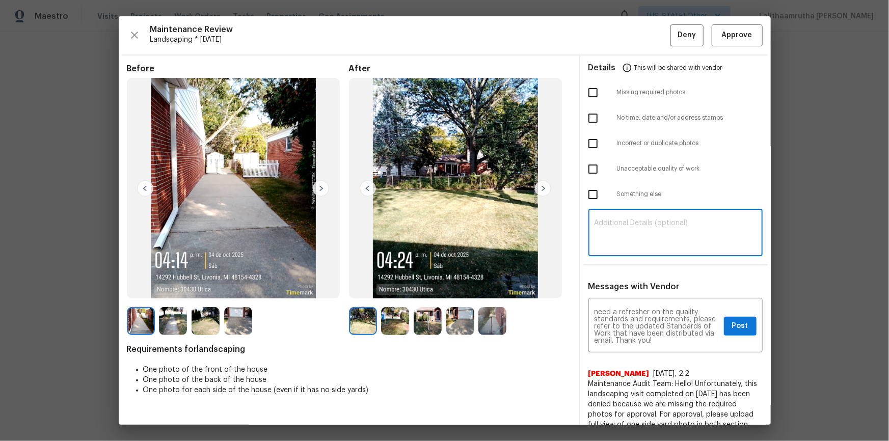
paste textarea "Maintenance Audit Team: Hello! Unfortunately, this landscaping visit completed …"
type textarea "Maintenance Audit Team: Hello! Unfortunately, this landscaping visit completed …"
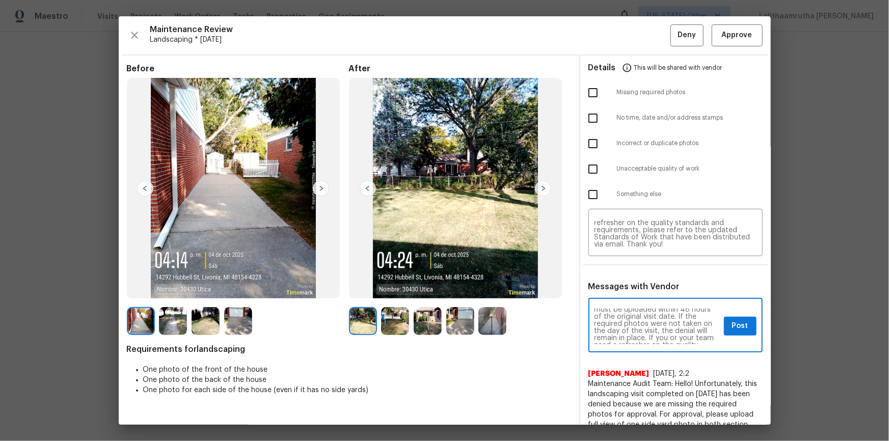
scroll to position [92, 0]
click at [632, 297] on span "Post" at bounding box center [740, 326] width 16 height 13
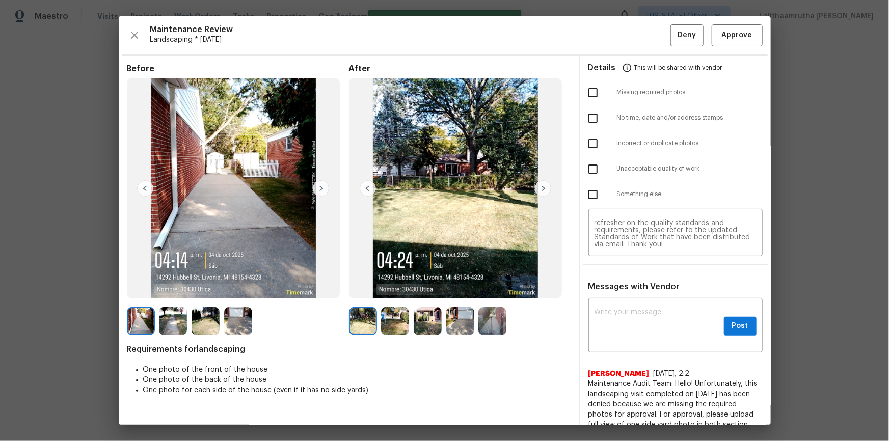
scroll to position [0, 0]
click at [588, 86] on input "checkbox" at bounding box center [592, 92] width 21 height 21
checkbox input "true"
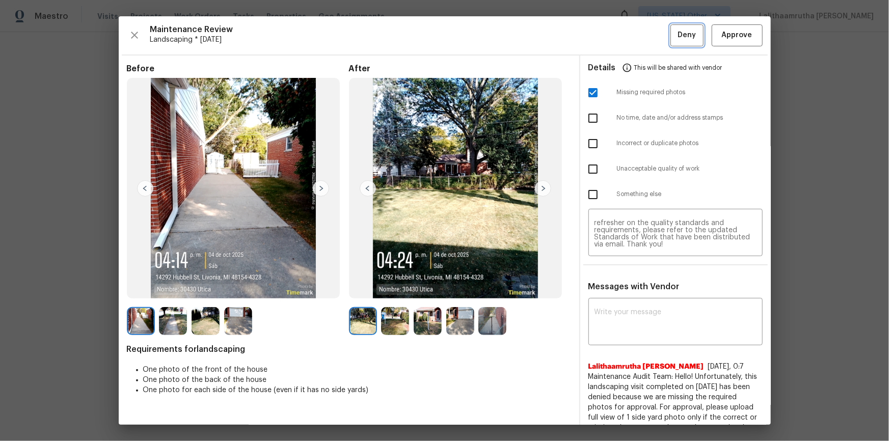
click at [632, 35] on span "Deny" at bounding box center [687, 35] width 18 height 13
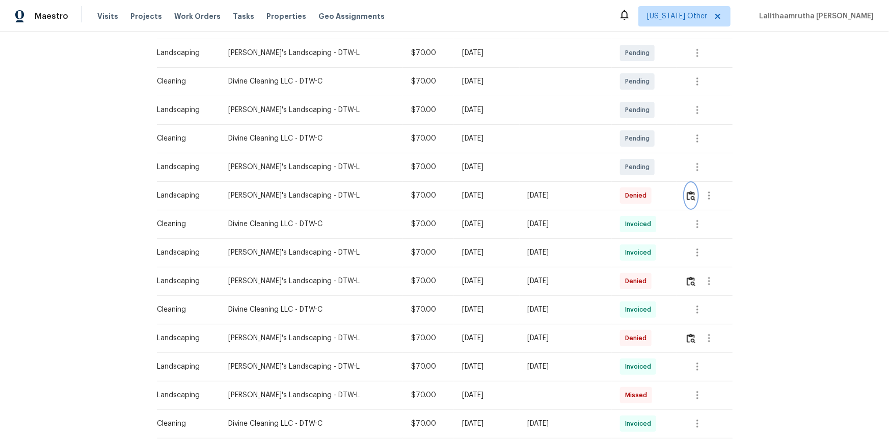
scroll to position [92, 0]
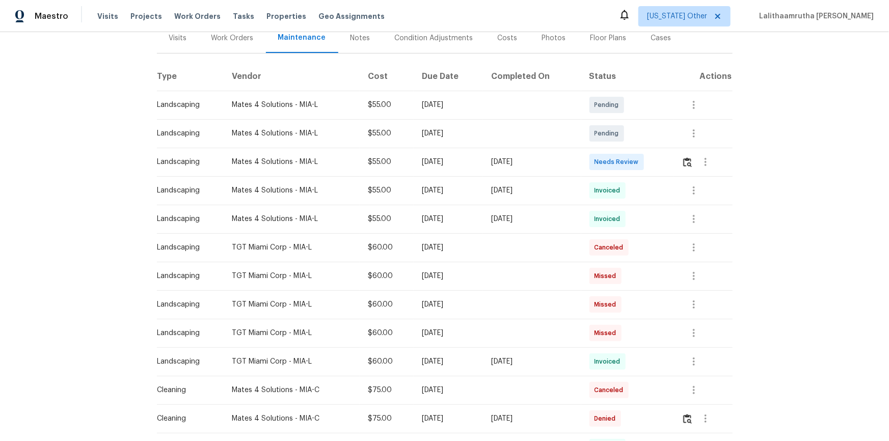
scroll to position [139, 0]
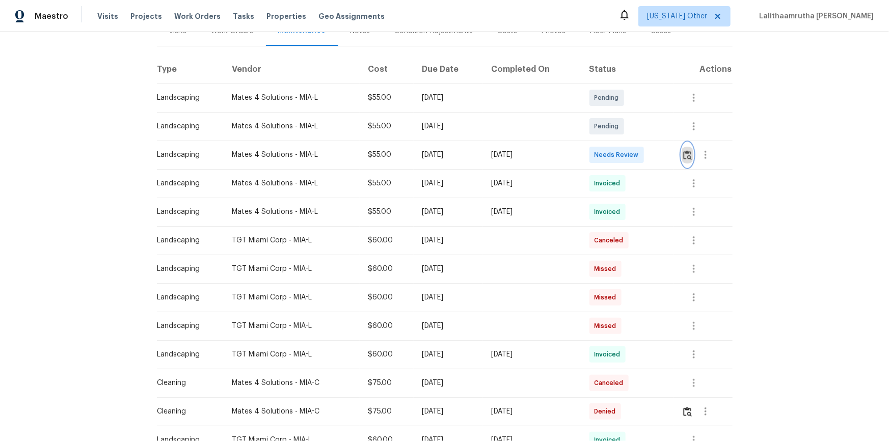
click at [615, 150] on img "button" at bounding box center [687, 155] width 9 height 10
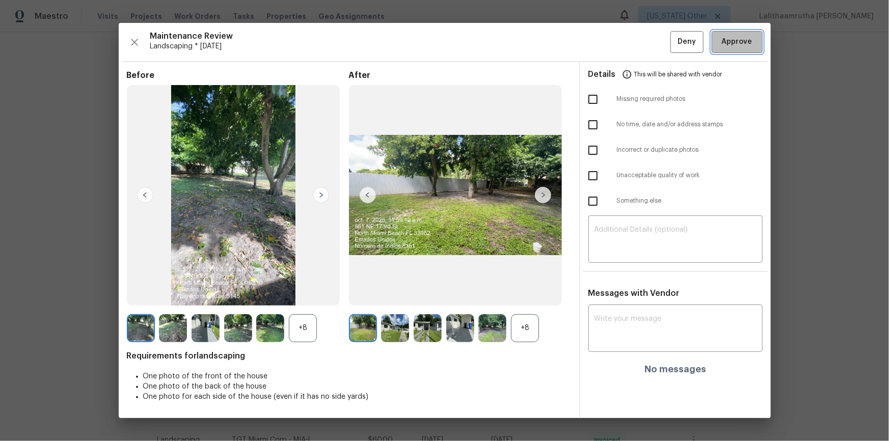
click at [615, 41] on span "Approve" at bounding box center [737, 42] width 31 height 13
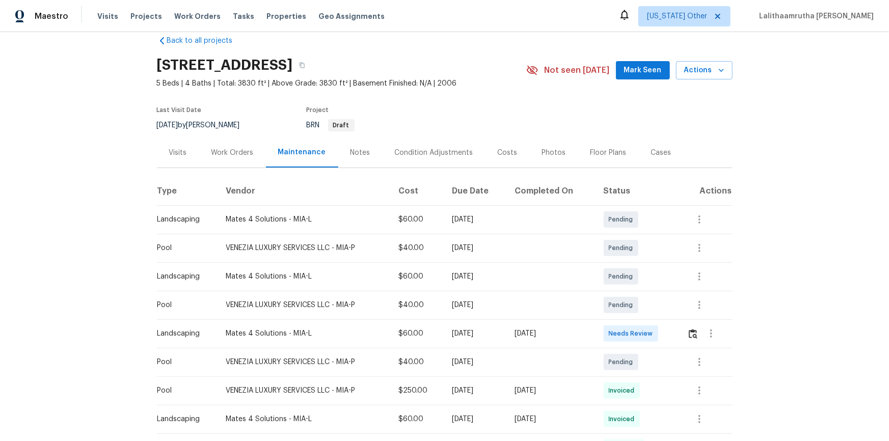
scroll to position [46, 0]
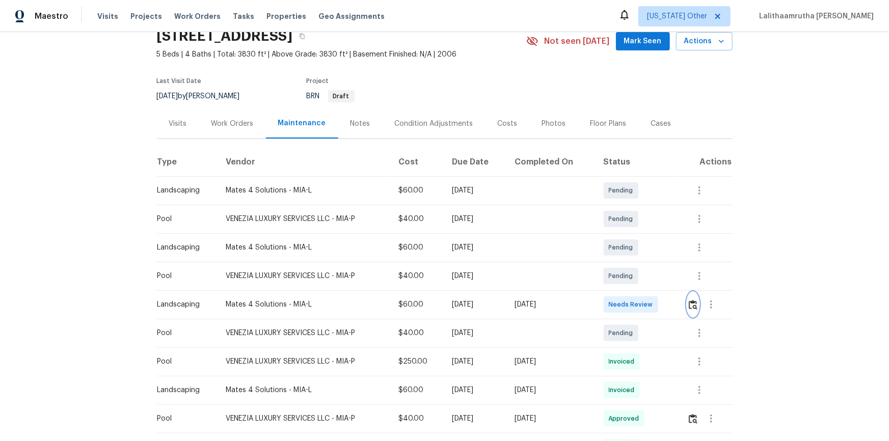
click at [632, 297] on img "button" at bounding box center [693, 305] width 9 height 10
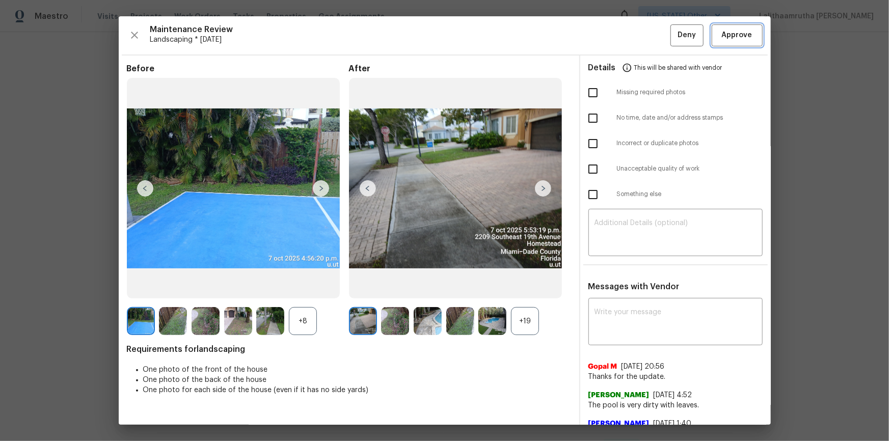
click at [632, 33] on span "Approve" at bounding box center [737, 35] width 31 height 13
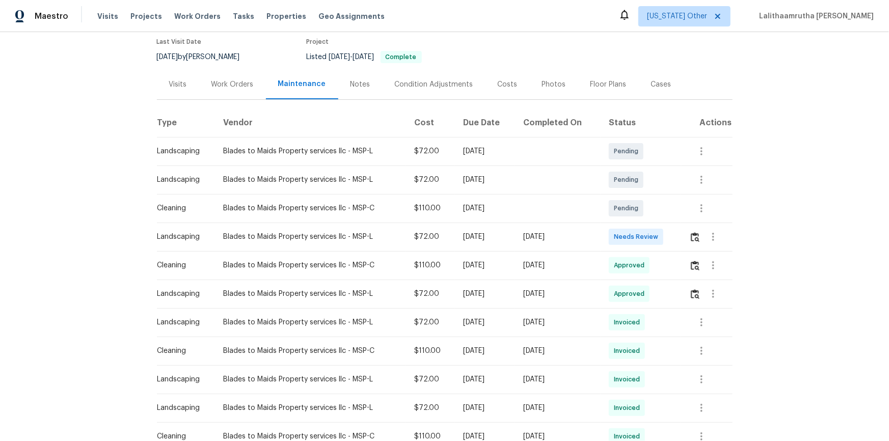
scroll to position [92, 0]
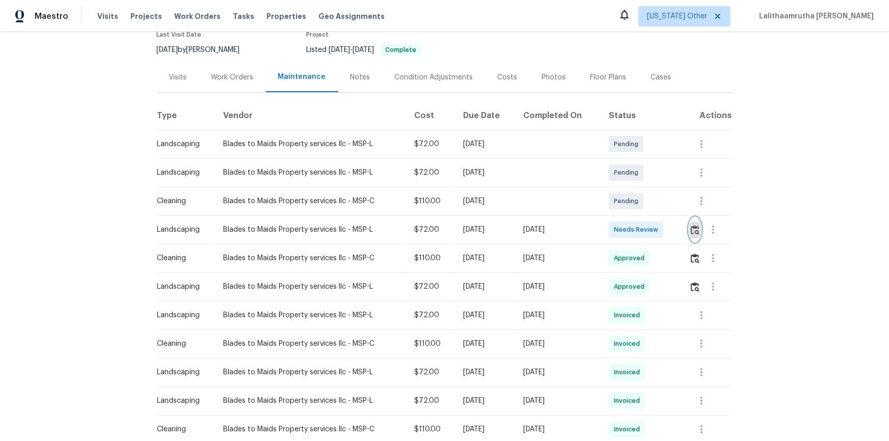
click at [615, 228] on img "button" at bounding box center [695, 230] width 9 height 10
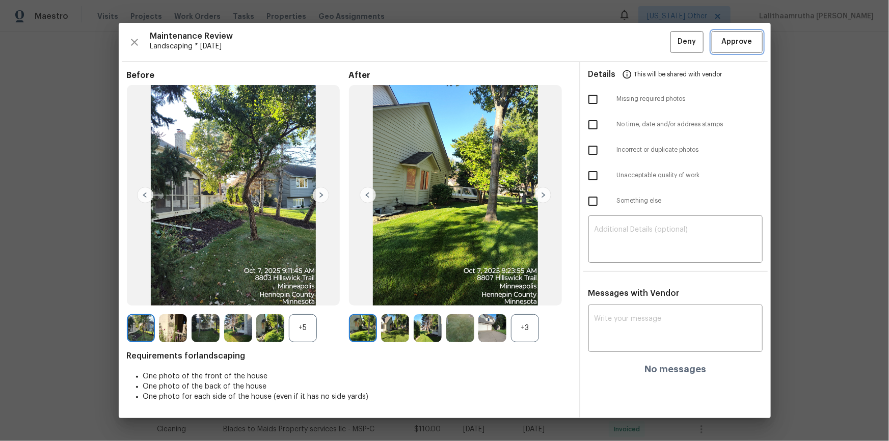
click at [615, 46] on span "Approve" at bounding box center [737, 42] width 31 height 13
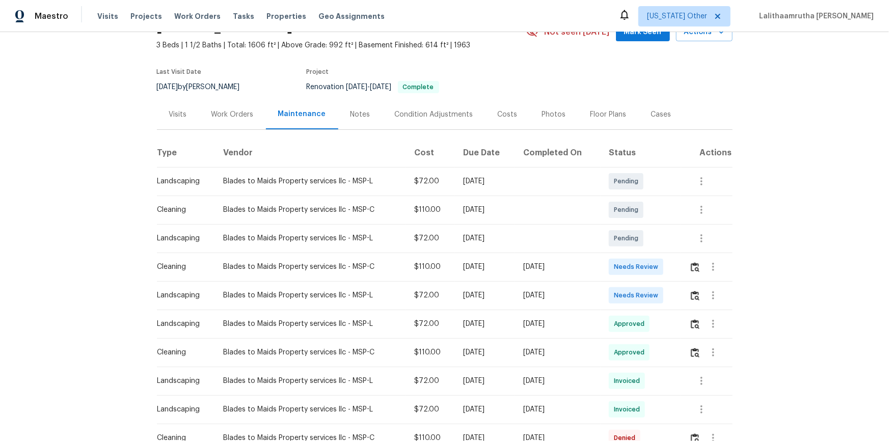
scroll to position [139, 0]
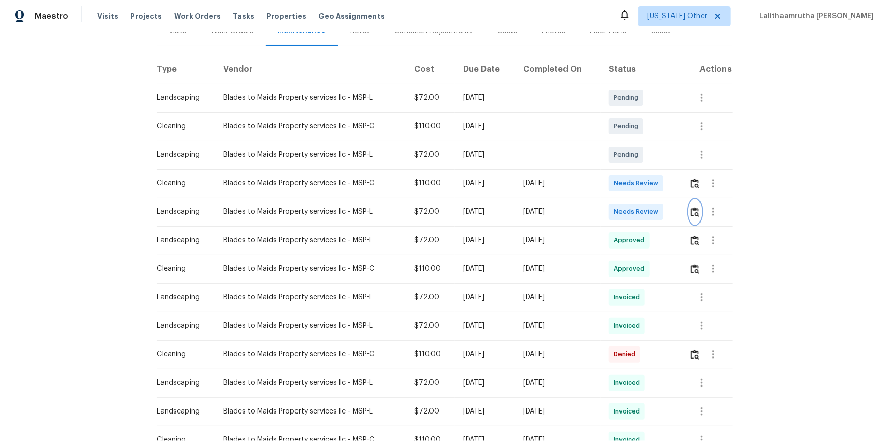
click at [632, 211] on img "button" at bounding box center [695, 212] width 9 height 10
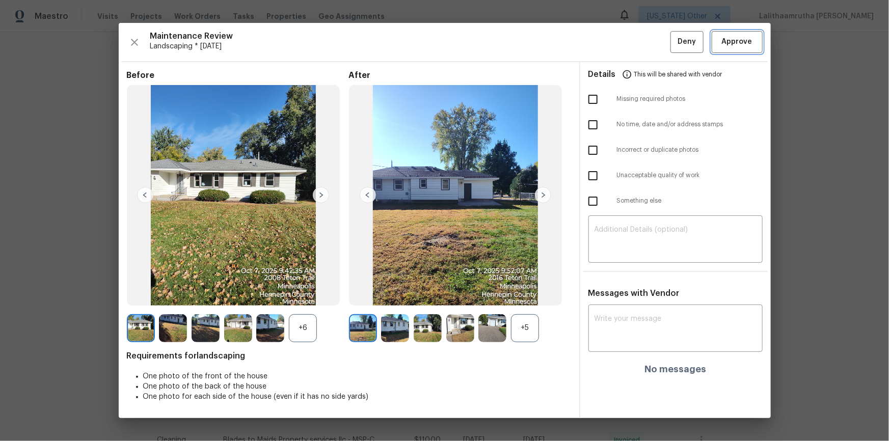
click at [632, 46] on span "Approve" at bounding box center [737, 42] width 31 height 13
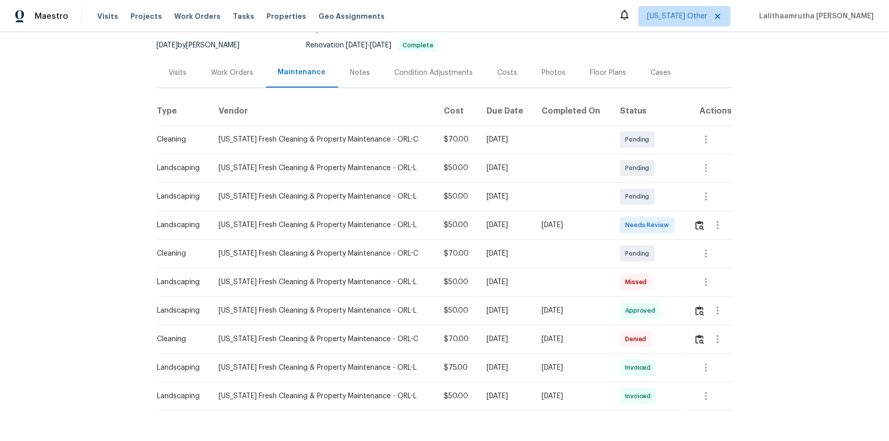
scroll to position [134, 0]
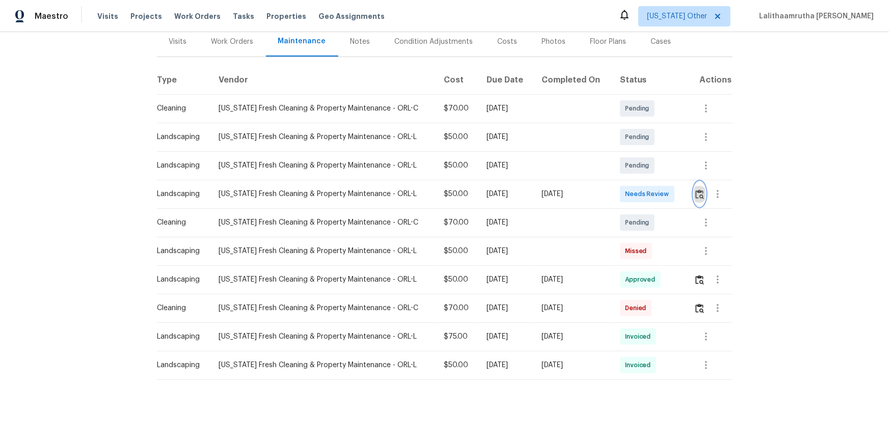
click at [615, 185] on button "button" at bounding box center [700, 194] width 12 height 24
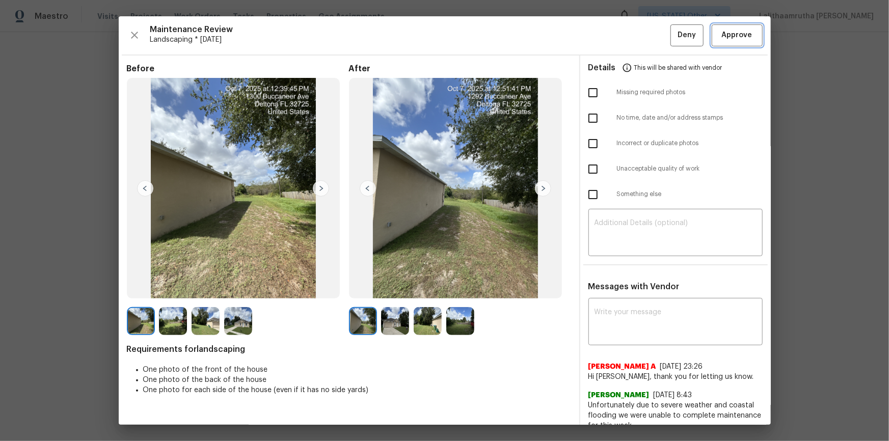
click at [615, 38] on span "Approve" at bounding box center [737, 35] width 31 height 13
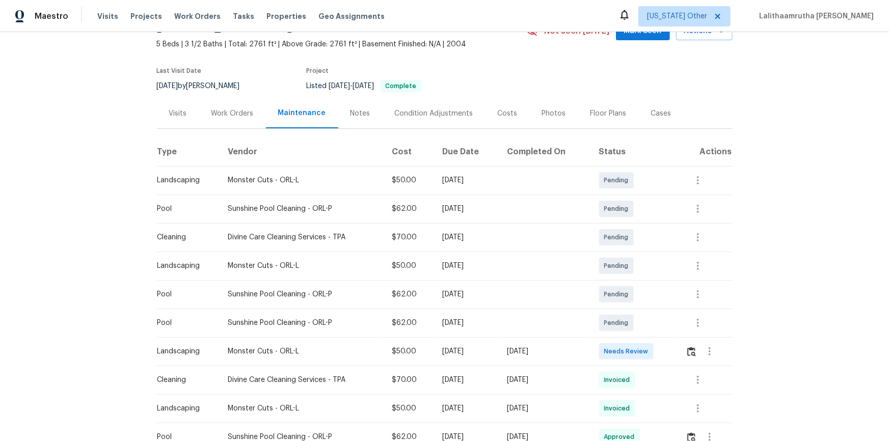
scroll to position [139, 0]
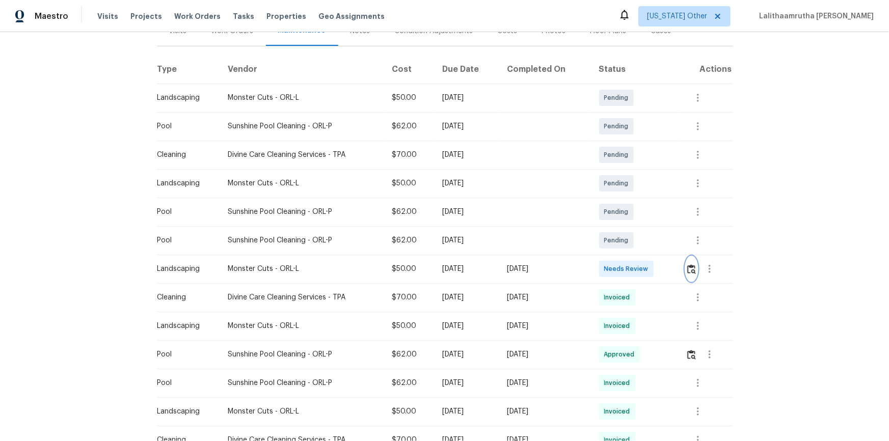
click at [632, 257] on div at bounding box center [709, 269] width 46 height 24
click at [632, 263] on button "button" at bounding box center [692, 269] width 12 height 24
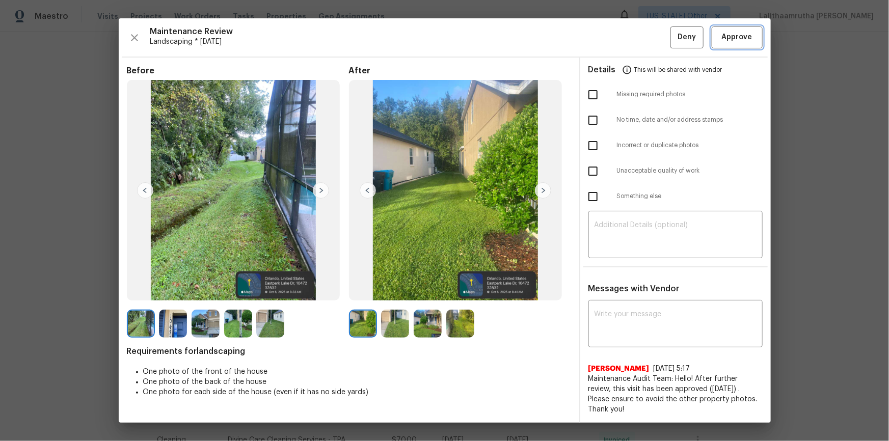
click at [632, 38] on span "Approve" at bounding box center [737, 37] width 31 height 13
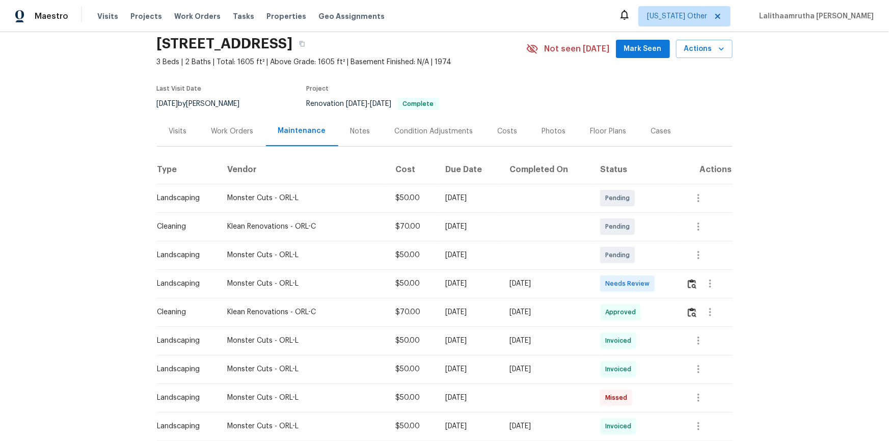
scroll to position [139, 0]
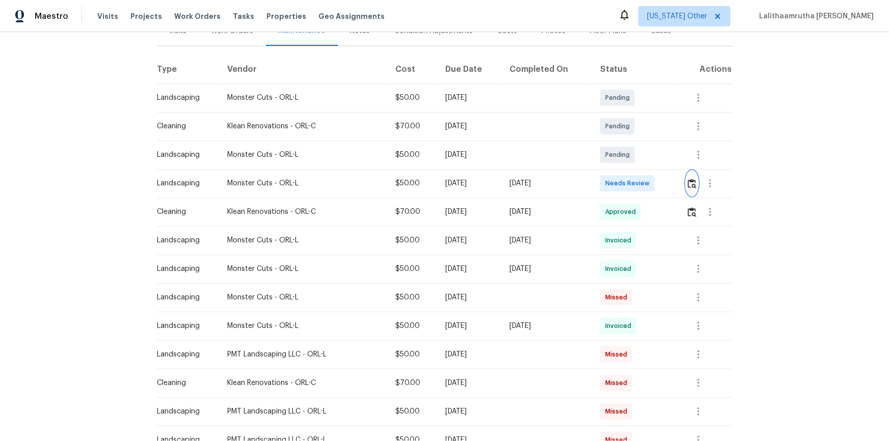
click at [632, 181] on img "button" at bounding box center [692, 184] width 9 height 10
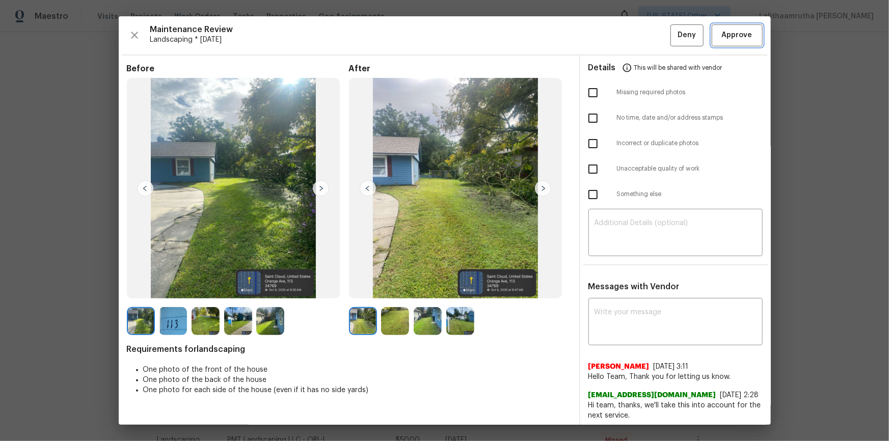
click at [632, 35] on span "Approve" at bounding box center [737, 35] width 31 height 13
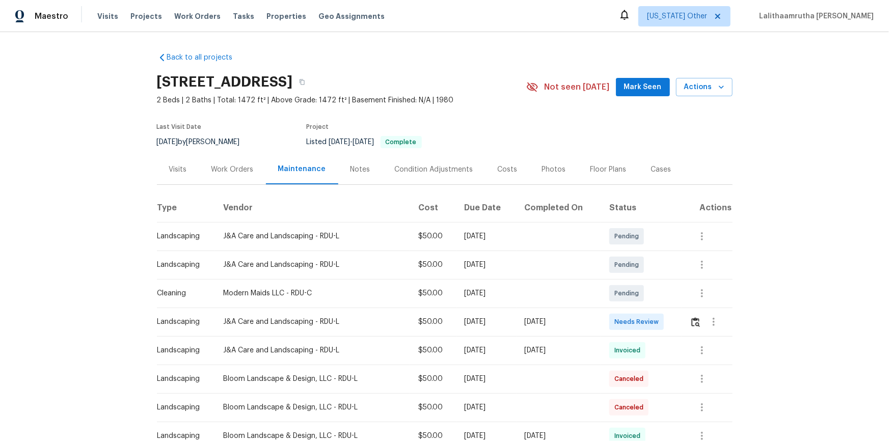
scroll to position [92, 0]
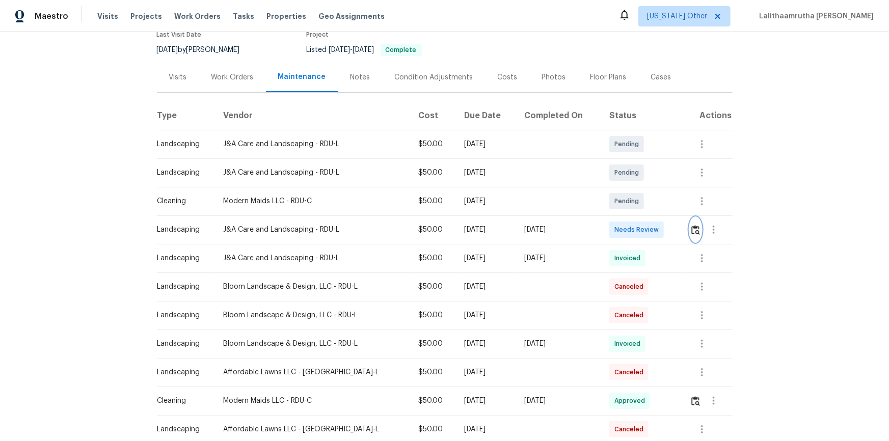
click at [632, 219] on button "button" at bounding box center [696, 230] width 12 height 24
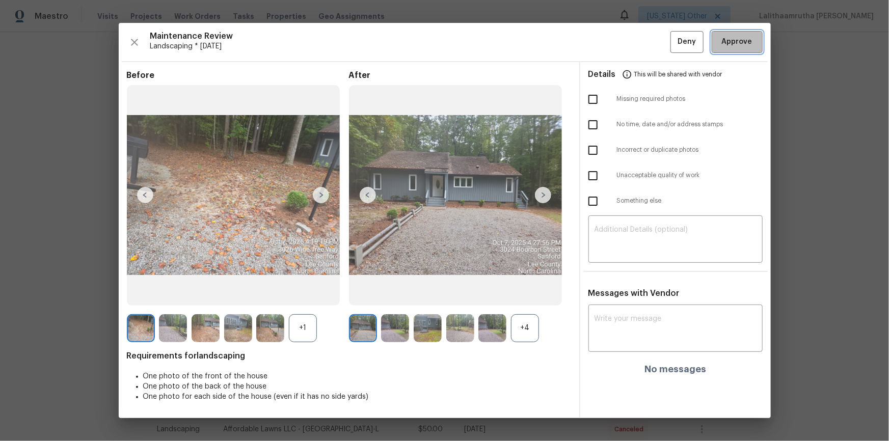
click at [632, 52] on button "Approve" at bounding box center [737, 42] width 51 height 22
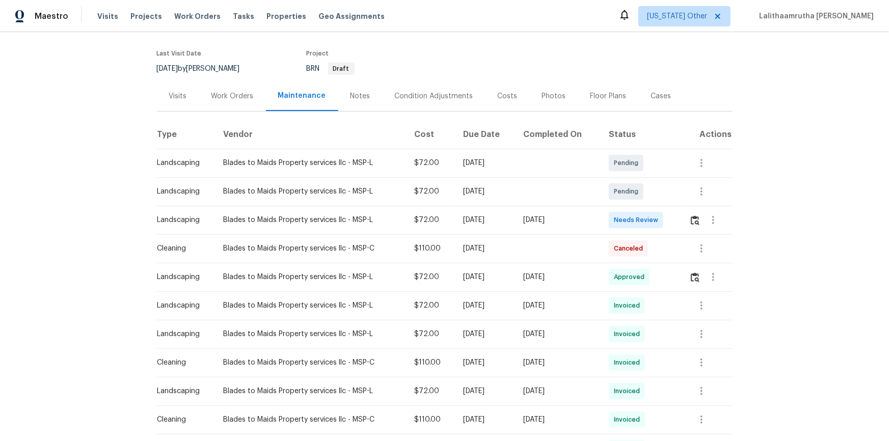
scroll to position [92, 0]
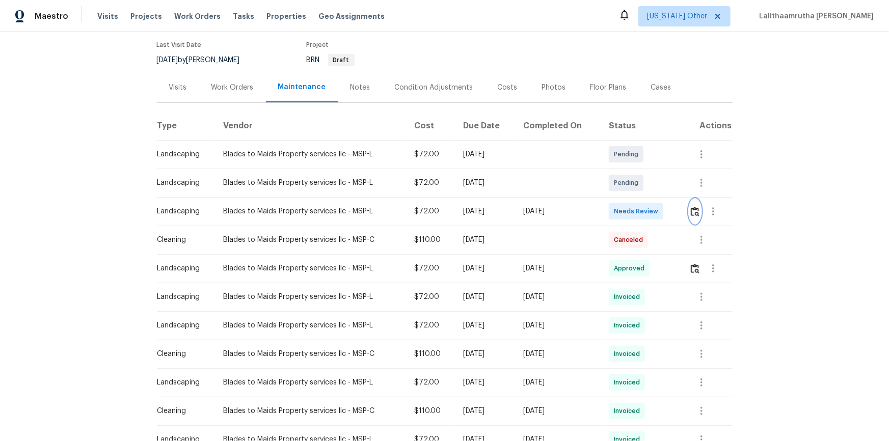
click at [615, 207] on img "button" at bounding box center [695, 212] width 9 height 10
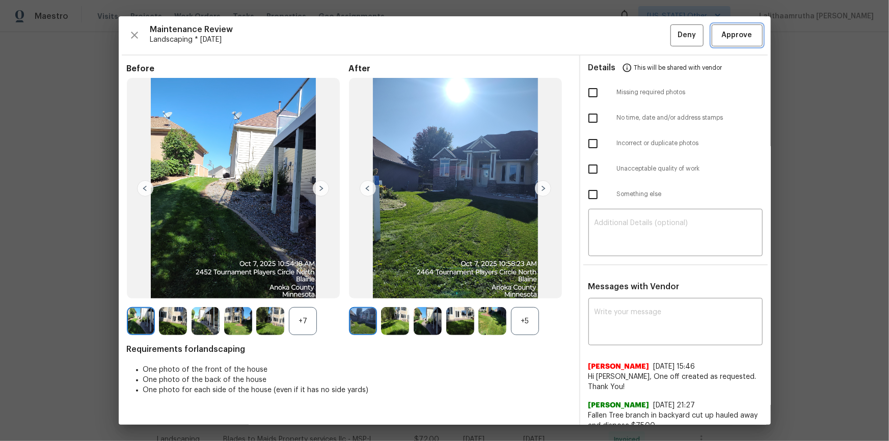
click at [615, 34] on span "Approve" at bounding box center [737, 35] width 31 height 13
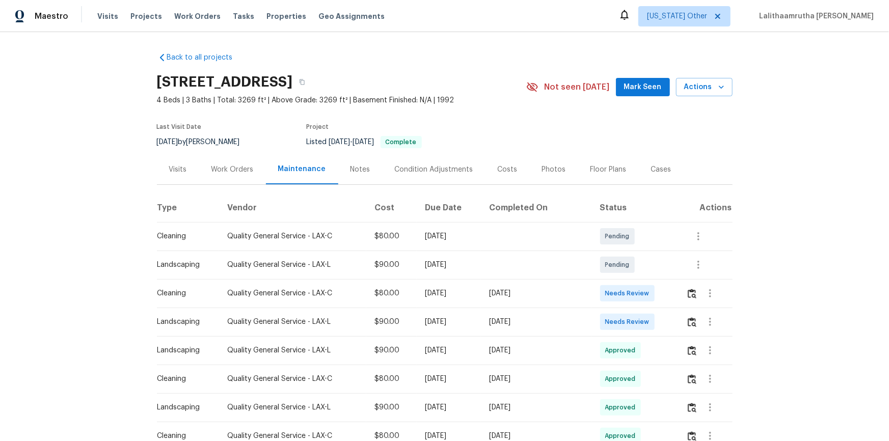
scroll to position [139, 0]
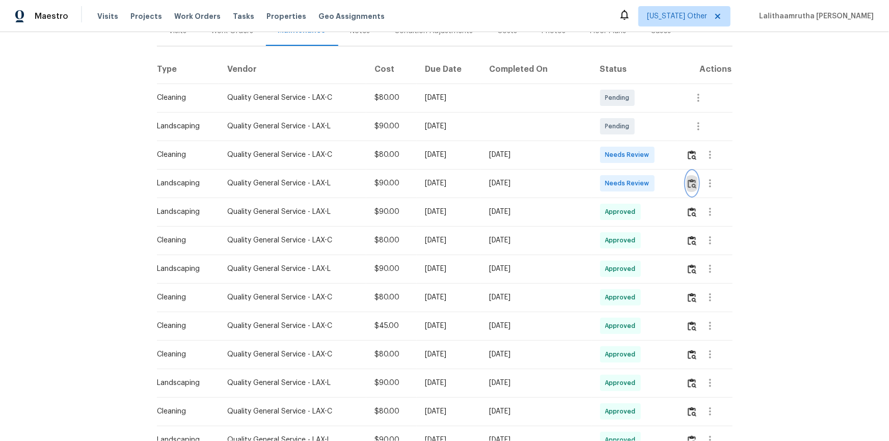
click at [632, 185] on img "button" at bounding box center [692, 184] width 9 height 10
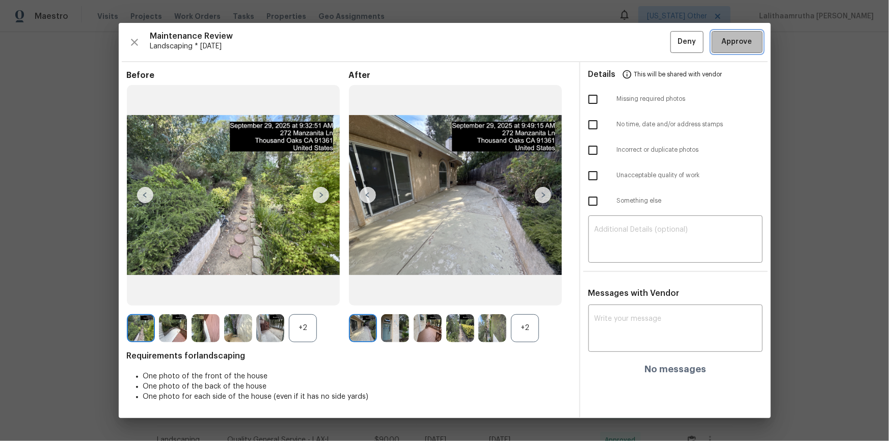
click at [632, 41] on span "Approve" at bounding box center [737, 42] width 31 height 13
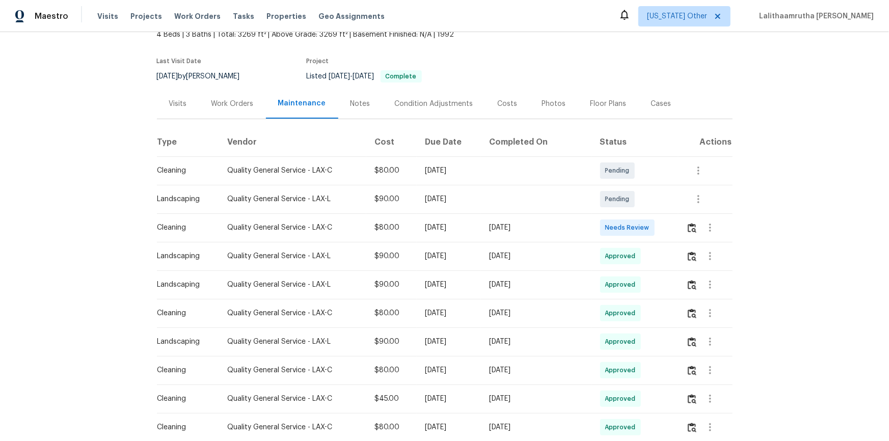
scroll to position [0, 0]
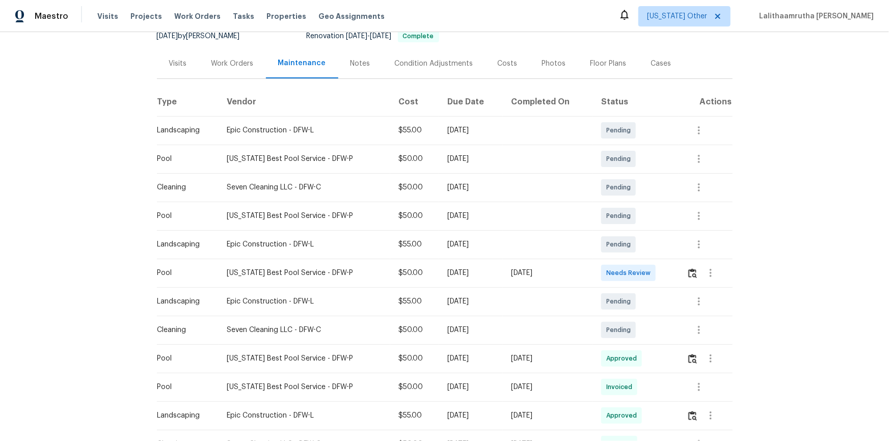
scroll to position [139, 0]
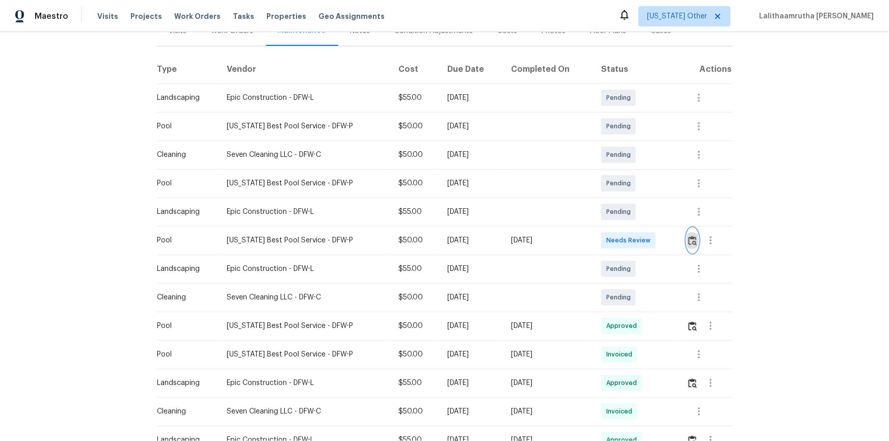
click at [632, 243] on img "button" at bounding box center [692, 241] width 9 height 10
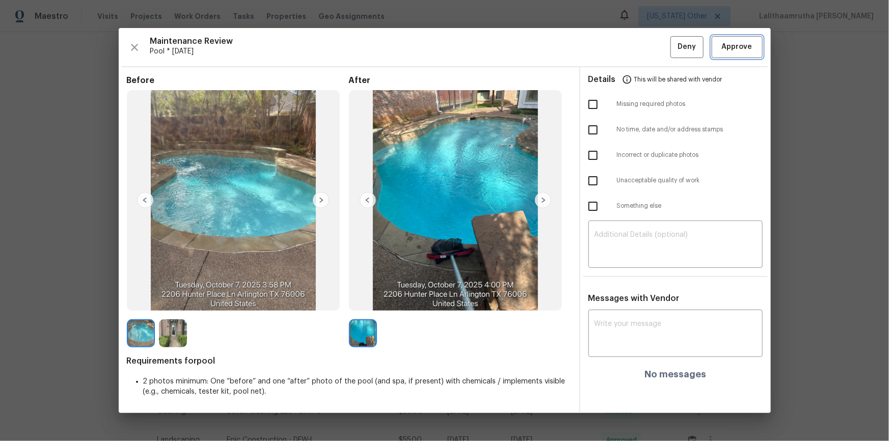
click at [632, 47] on span "Approve" at bounding box center [737, 47] width 35 height 13
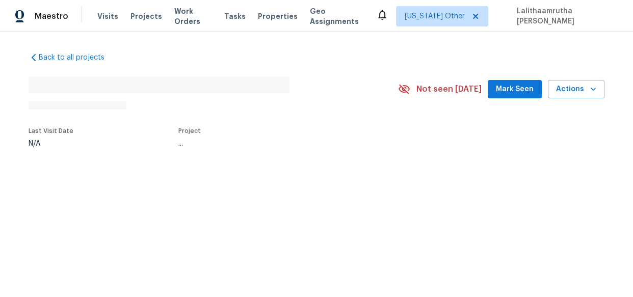
click at [384, 23] on div "Maestro Visits Projects Work Orders Tasks Properties Geo Assignments [US_STATE]…" at bounding box center [316, 16] width 633 height 32
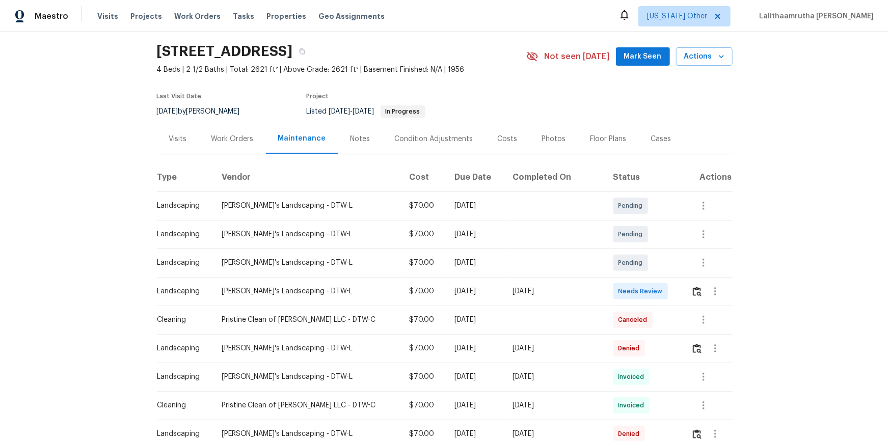
scroll to position [46, 0]
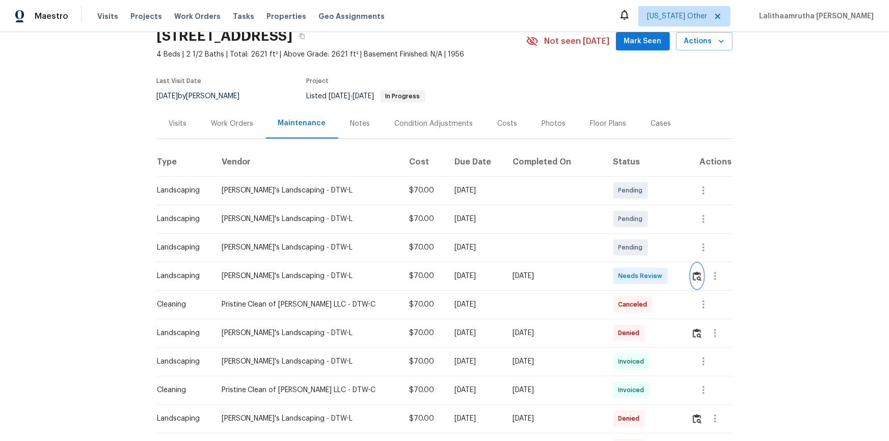
click at [632, 275] on img "button" at bounding box center [697, 277] width 9 height 10
click at [632, 273] on img "button" at bounding box center [697, 277] width 9 height 10
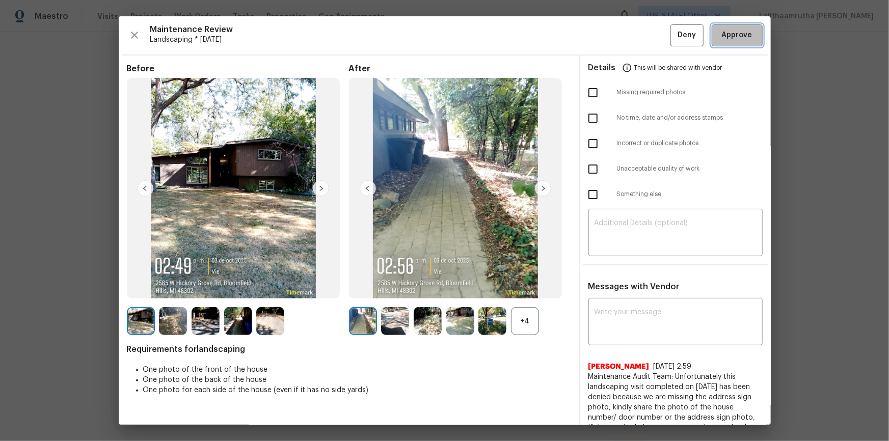
click at [632, 39] on span "Approve" at bounding box center [737, 35] width 31 height 13
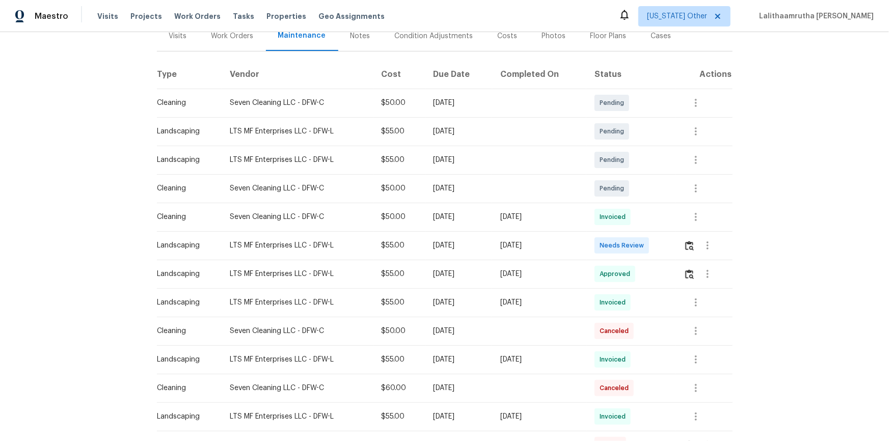
scroll to position [139, 0]
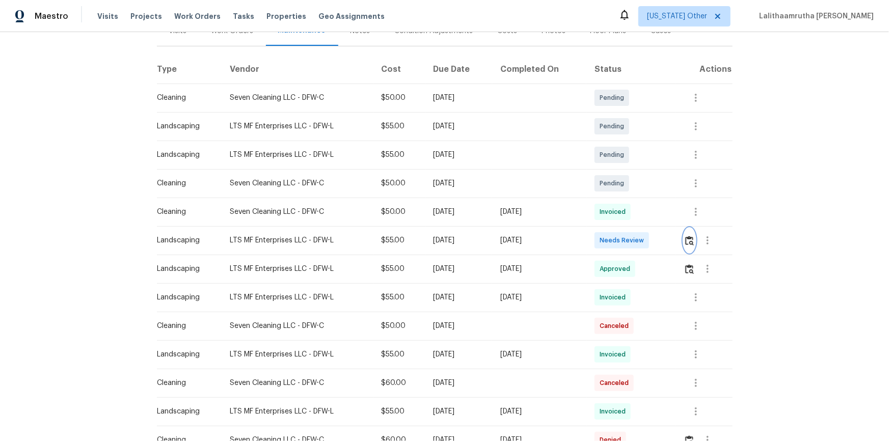
click at [632, 243] on img "button" at bounding box center [689, 241] width 9 height 10
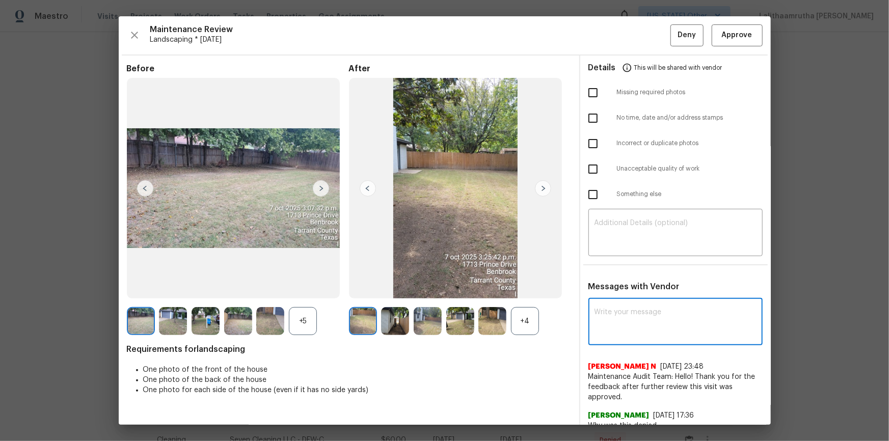
click at [632, 297] on textarea at bounding box center [676, 323] width 162 height 29
paste textarea "Maintenance Audit Team: Hello! Unfortunately, this landscaping visit completed …"
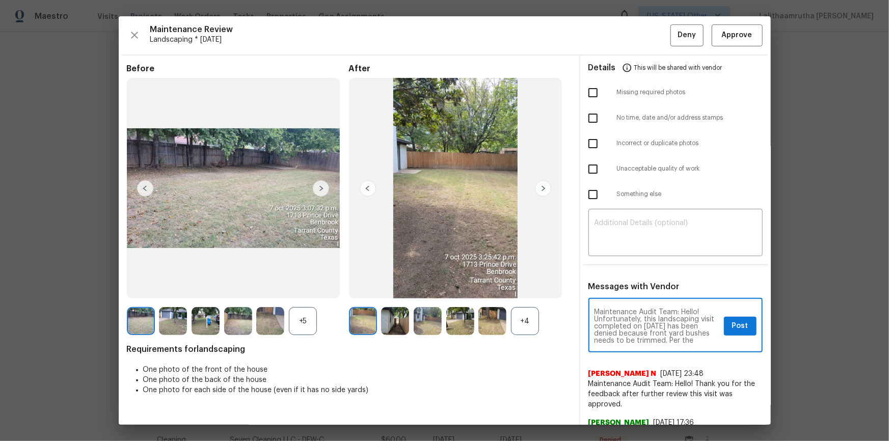
scroll to position [100, 0]
type textarea "Maintenance Audit Team: Hello! Unfortunately, this landscaping visit completed …"
click at [632, 244] on textarea at bounding box center [676, 234] width 162 height 29
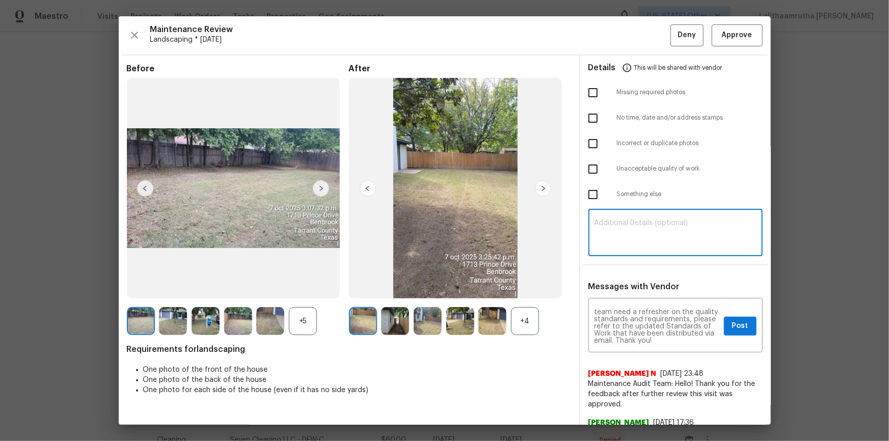
paste textarea "Maintenance Audit Team: Hello! Unfortunately, this landscaping visit completed …"
type textarea "Maintenance Audit Team: Hello! Unfortunately, this landscaping visit completed …"
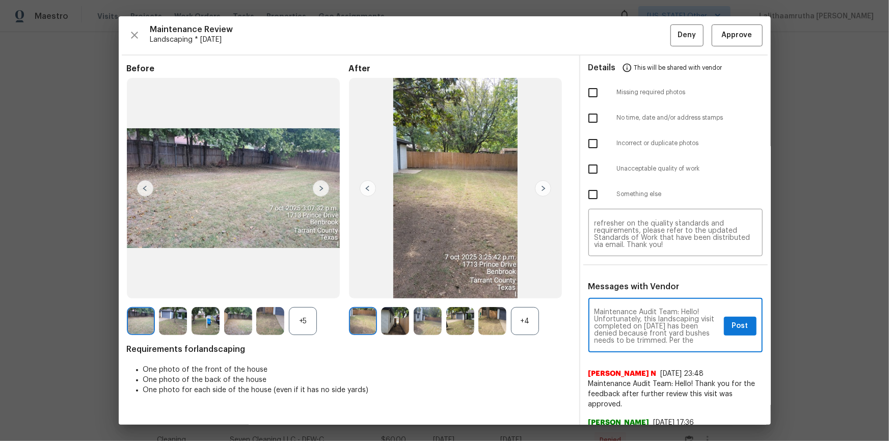
scroll to position [18, 0]
click at [632, 297] on span "Post" at bounding box center [740, 326] width 16 height 13
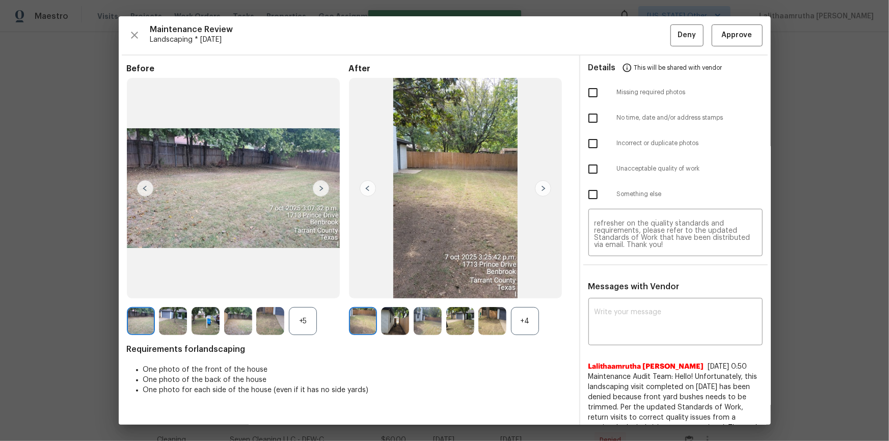
scroll to position [0, 0]
click at [582, 169] on input "checkbox" at bounding box center [592, 168] width 21 height 21
checkbox input "true"
click at [632, 32] on span "Deny" at bounding box center [687, 35] width 18 height 13
